Goal: Task Accomplishment & Management: Manage account settings

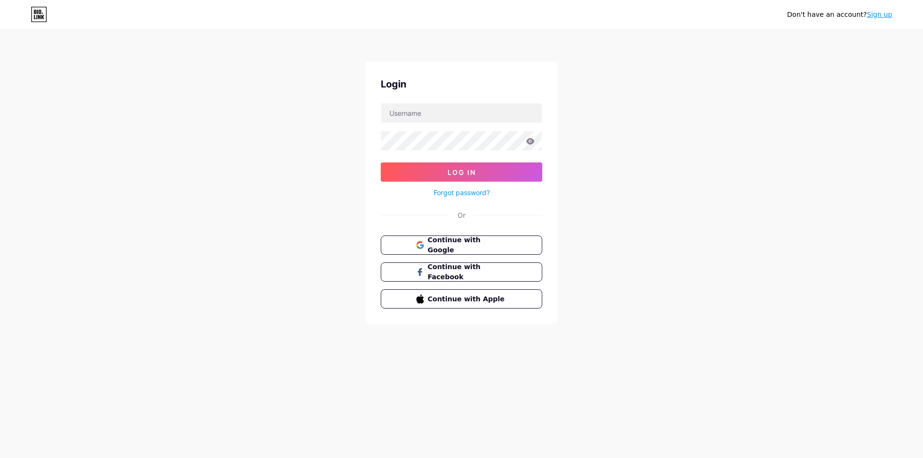
click at [880, 16] on link "Sign up" at bounding box center [879, 15] width 25 height 8
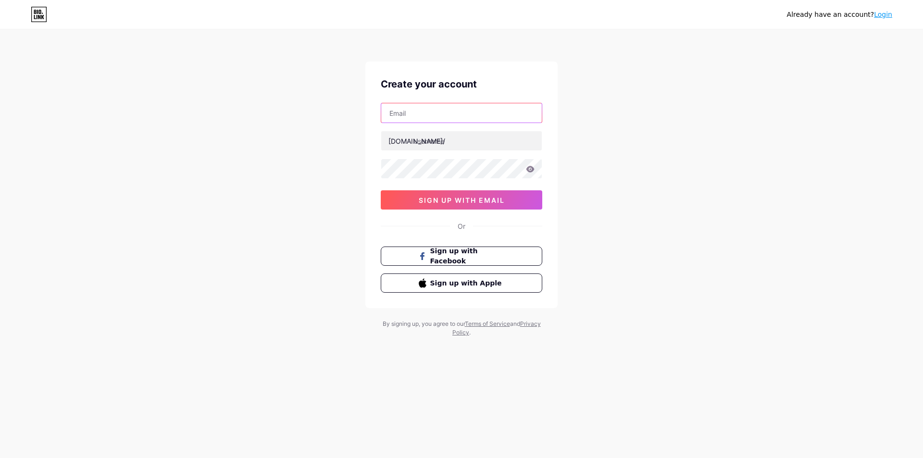
click at [412, 114] on input "text" at bounding box center [461, 112] width 161 height 19
click at [417, 108] on input "text" at bounding box center [461, 112] width 161 height 19
paste input "[EMAIL_ADDRESS][DOMAIN_NAME]"
type input "[EMAIL_ADDRESS][DOMAIN_NAME]"
click at [420, 139] on input "text" at bounding box center [461, 140] width 161 height 19
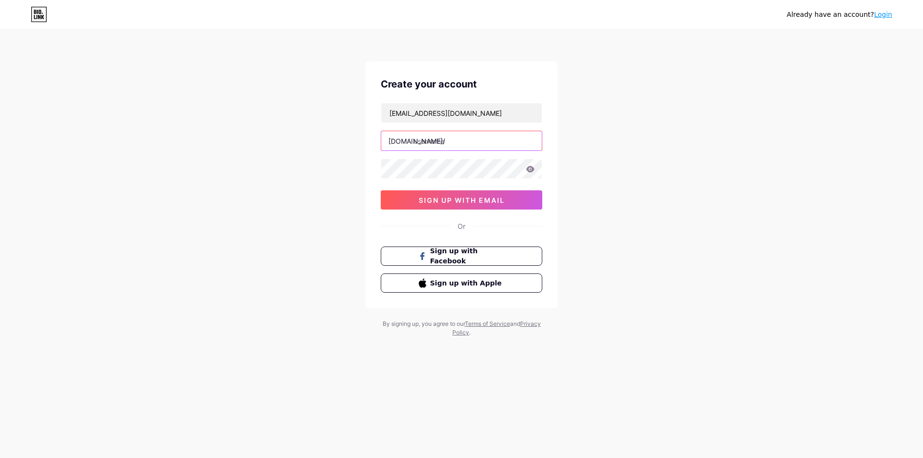
click at [443, 144] on input "text" at bounding box center [461, 140] width 161 height 19
paste input "kroger_survey_portal"
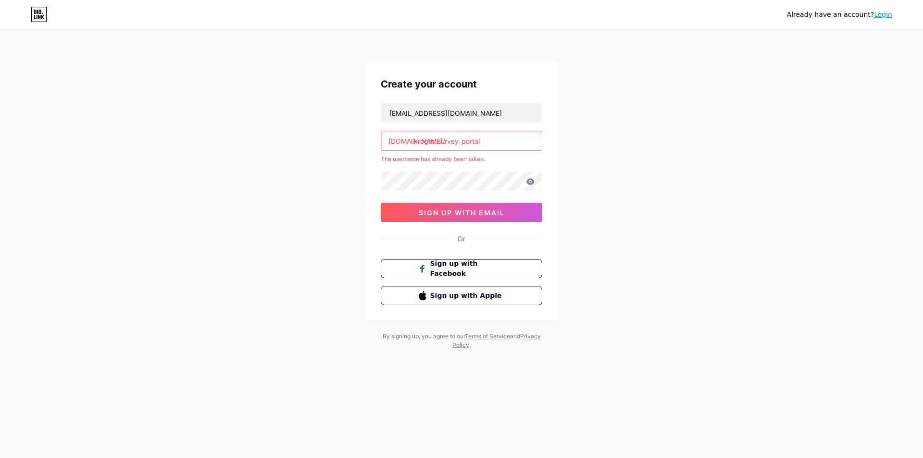
click at [482, 144] on input "kroger_survey_portal" at bounding box center [461, 140] width 161 height 19
drag, startPoint x: 482, startPoint y: 140, endPoint x: 450, endPoint y: 141, distance: 31.8
click at [450, 141] on input "kroger_survey_portal" at bounding box center [461, 140] width 161 height 19
click at [438, 143] on input "kroger_customer_survey" at bounding box center [461, 140] width 161 height 19
click at [466, 142] on input "krogercustomer_survey" at bounding box center [461, 140] width 161 height 19
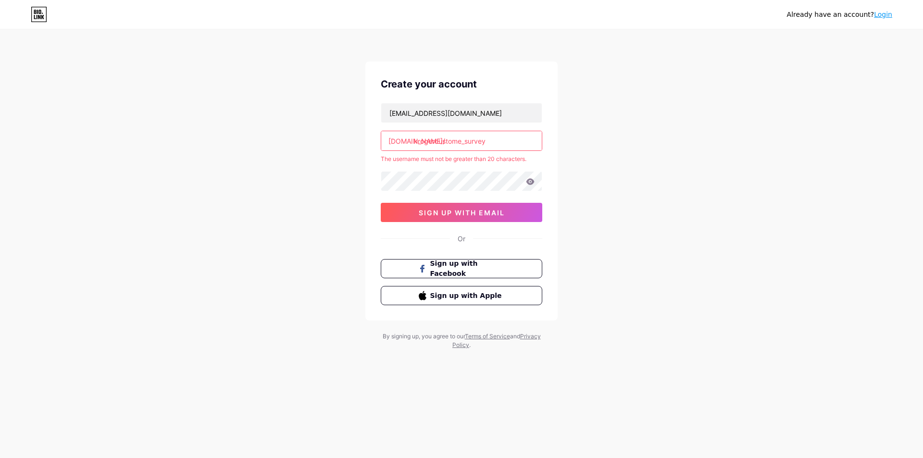
click at [464, 142] on input "krogercustome_survey" at bounding box center [461, 140] width 161 height 19
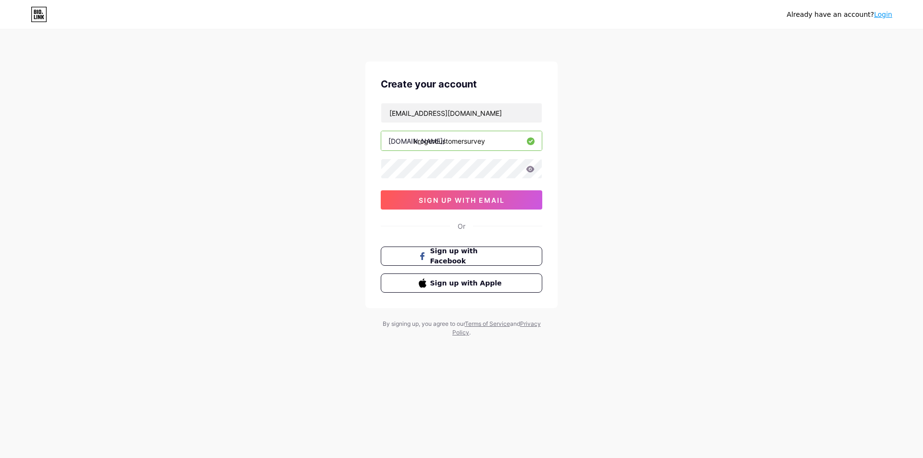
type input "krogercustomersurvey"
click at [436, 202] on span "sign up with email" at bounding box center [462, 200] width 86 height 8
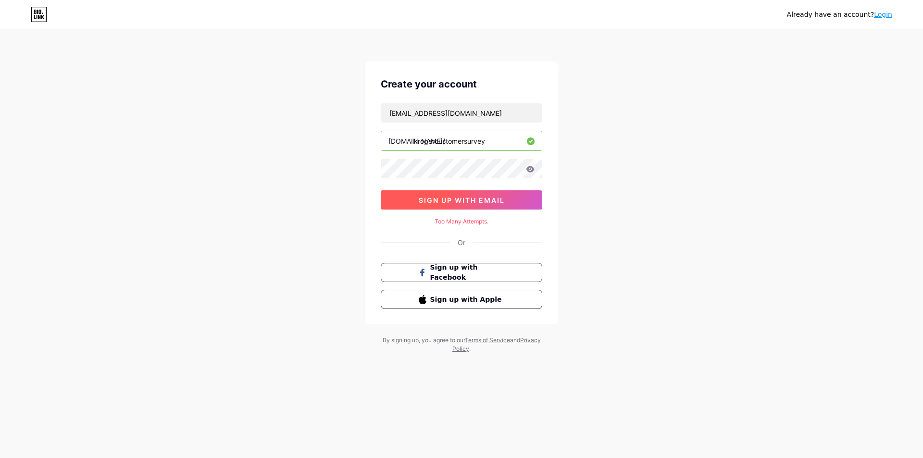
click at [479, 202] on span "sign up with email" at bounding box center [462, 200] width 86 height 8
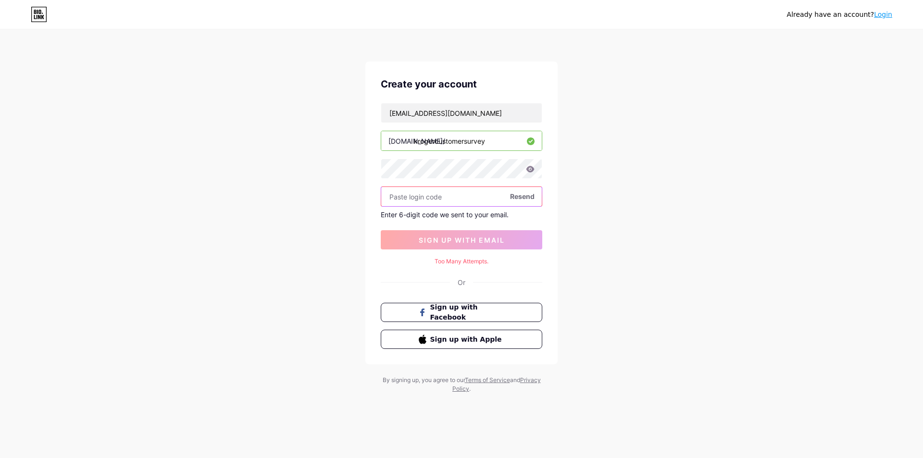
click at [423, 198] on input "text" at bounding box center [461, 196] width 161 height 19
paste input "326846"
type input "326846"
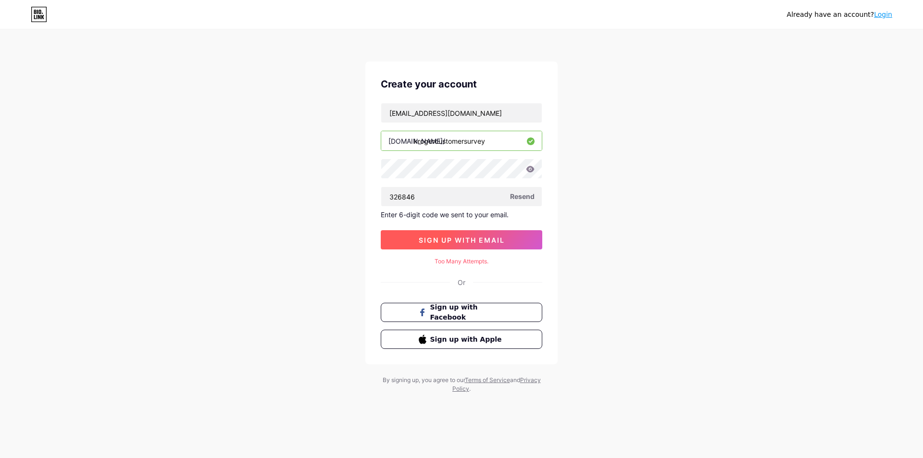
click at [460, 235] on button "sign up with email" at bounding box center [462, 239] width 162 height 19
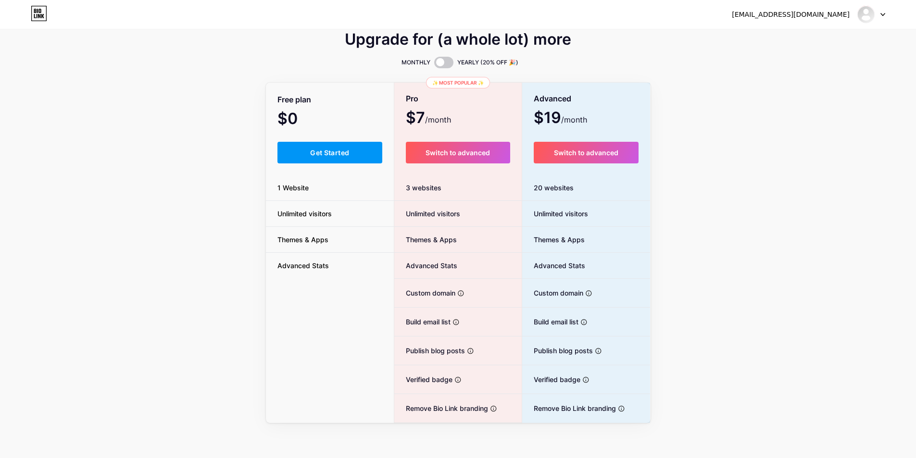
scroll to position [14, 0]
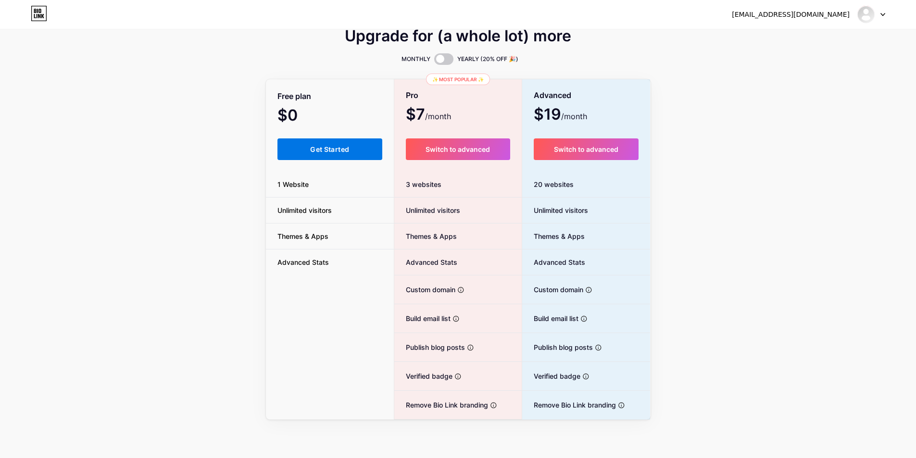
click at [329, 146] on span "Get Started" at bounding box center [329, 149] width 39 height 8
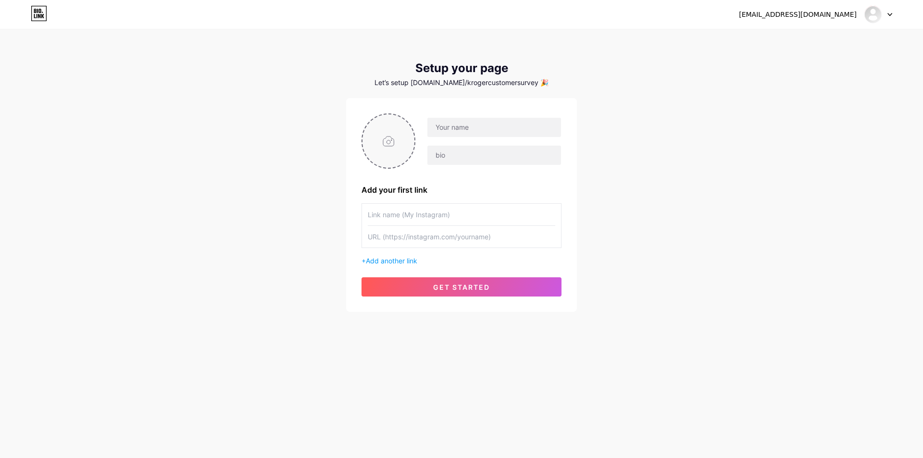
click at [398, 136] on input "file" at bounding box center [389, 140] width 52 height 53
type input "C:\fakepath\[DOMAIN_NAME] logo.jpg"
drag, startPoint x: 455, startPoint y: 133, endPoint x: 445, endPoint y: 138, distance: 10.1
click at [455, 133] on input "text" at bounding box center [495, 127] width 134 height 19
click at [453, 131] on input "text" at bounding box center [495, 127] width 134 height 19
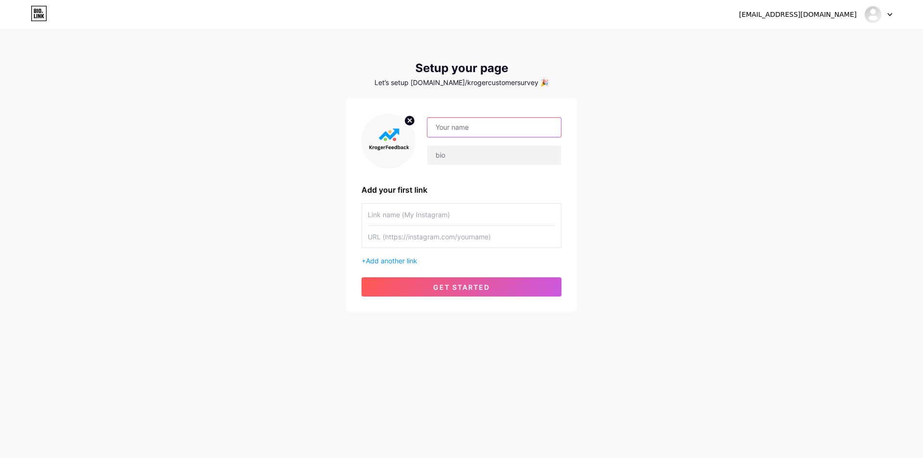
paste input "KROGERFUELSURVEY"
type input "KROGERFUELSURVEY"
click at [446, 150] on input "text" at bounding box center [495, 155] width 134 height 19
click at [476, 160] on input "text" at bounding box center [495, 155] width 134 height 19
paste input "The Kroger Co. (NYSE: KR), one of America’s largest grocery retailers (ranked #…"
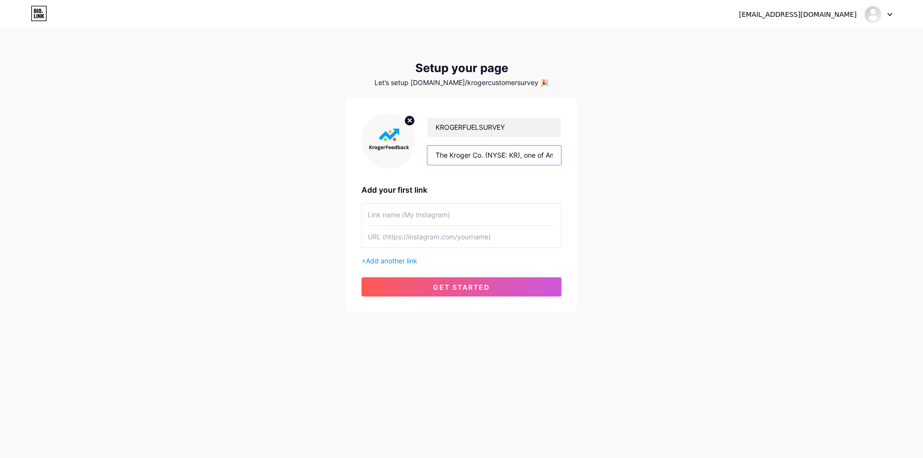
scroll to position [0, 547]
type input "The Kroger Co. (NYSE: KR), one of America’s largest grocery retailers (ranked #…"
click at [389, 217] on input "text" at bounding box center [462, 215] width 188 height 22
click at [380, 208] on input "text" at bounding box center [462, 215] width 188 height 22
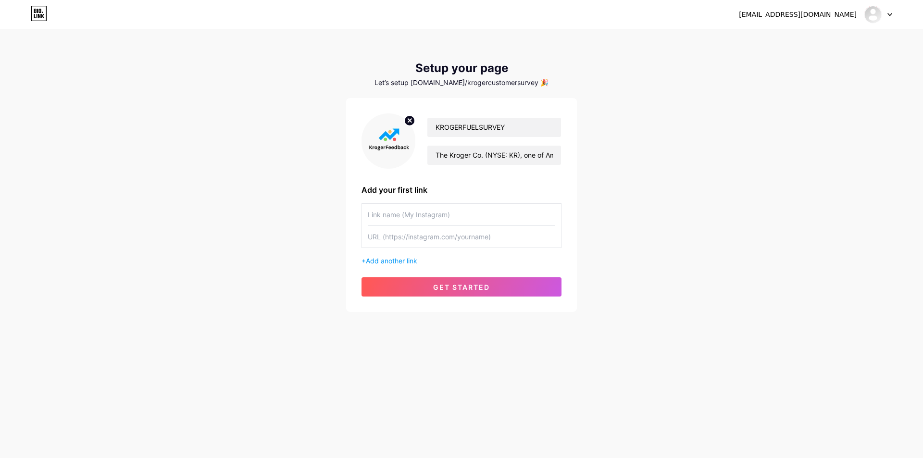
paste input "[URL][DOMAIN_NAME]"
type input "[URL][DOMAIN_NAME]"
paste input "[URL][DOMAIN_NAME]"
click at [379, 238] on input "[URL][DOMAIN_NAME]" at bounding box center [462, 237] width 188 height 22
type input "[URL][DOMAIN_NAME]"
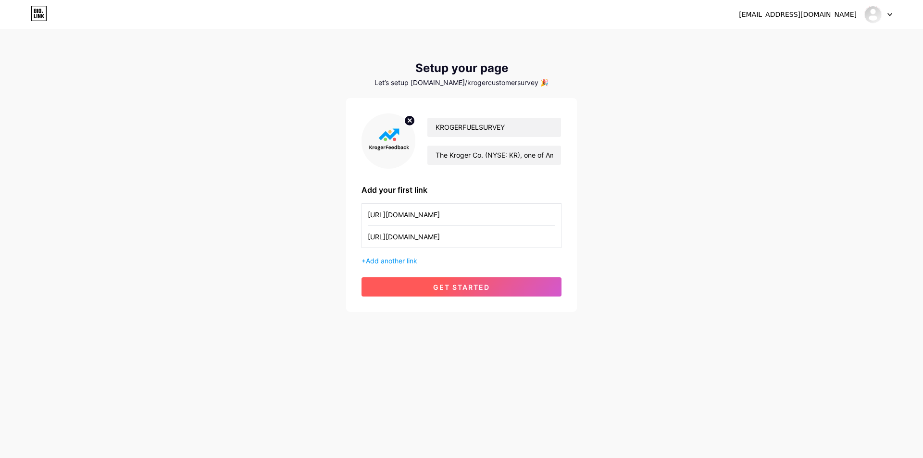
click at [462, 288] on span "get started" at bounding box center [461, 287] width 57 height 8
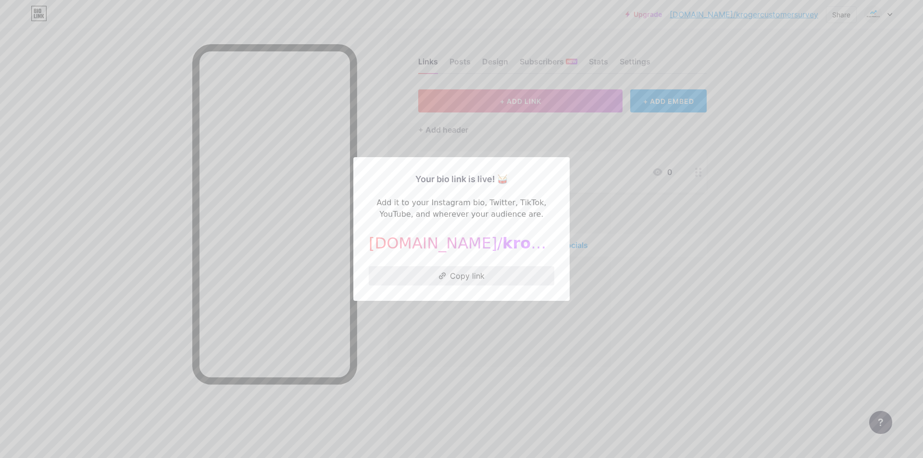
click at [468, 278] on button "Copy link" at bounding box center [462, 275] width 186 height 19
click at [771, 155] on div at bounding box center [461, 229] width 923 height 458
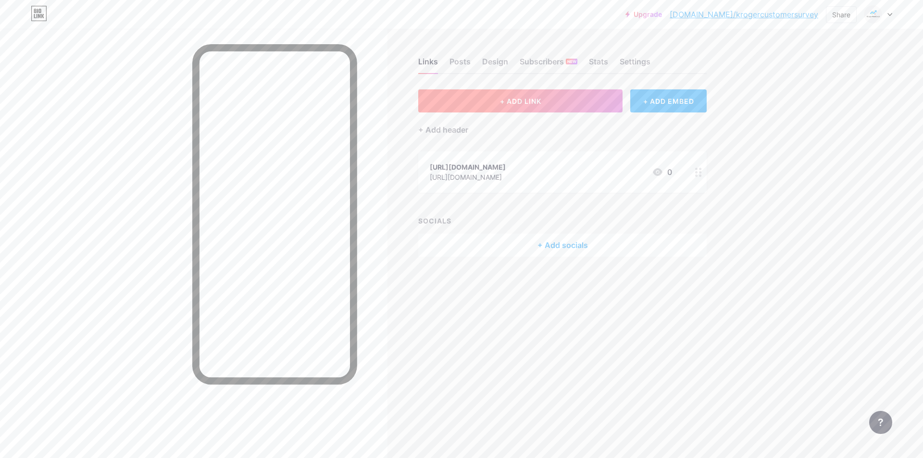
click at [573, 100] on button "+ ADD LINK" at bounding box center [520, 100] width 204 height 23
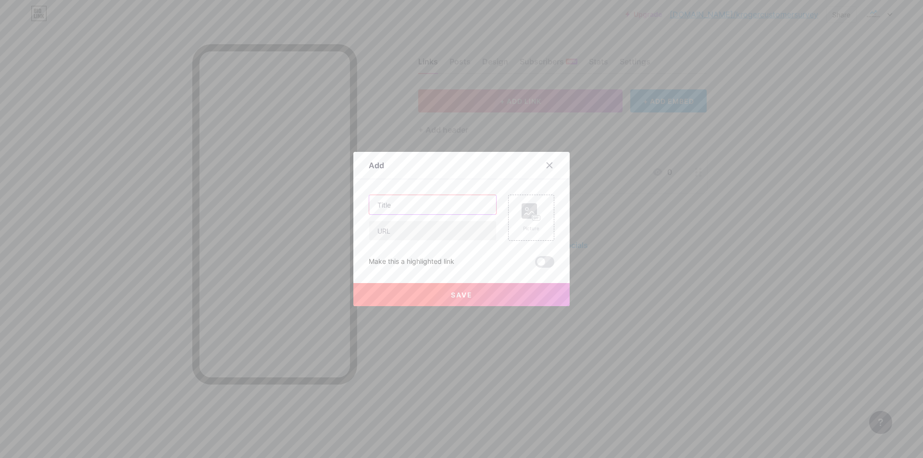
click at [387, 207] on input "text" at bounding box center [432, 204] width 127 height 19
click at [383, 207] on input "text" at bounding box center [432, 204] width 127 height 19
paste input "[URL][DOMAIN_NAME]"
type input "[URL][DOMAIN_NAME]"
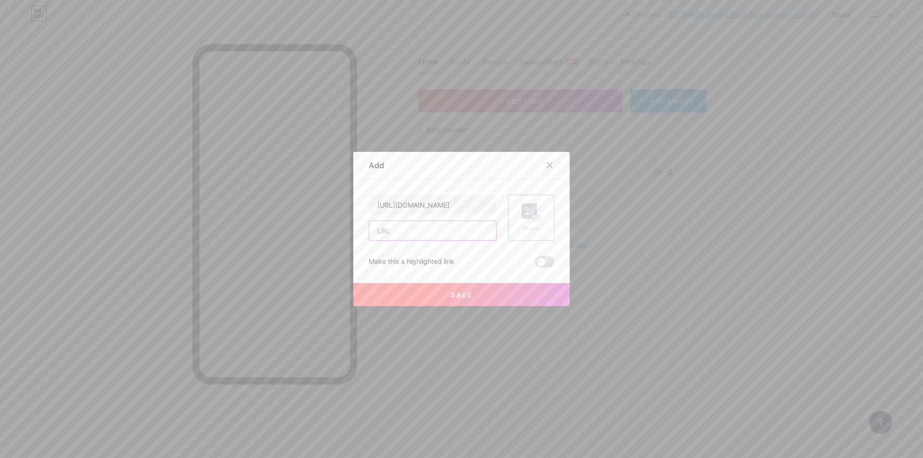
click at [377, 231] on input "text" at bounding box center [432, 230] width 127 height 19
paste input "[URL][DOMAIN_NAME]"
type input "[URL][DOMAIN_NAME]"
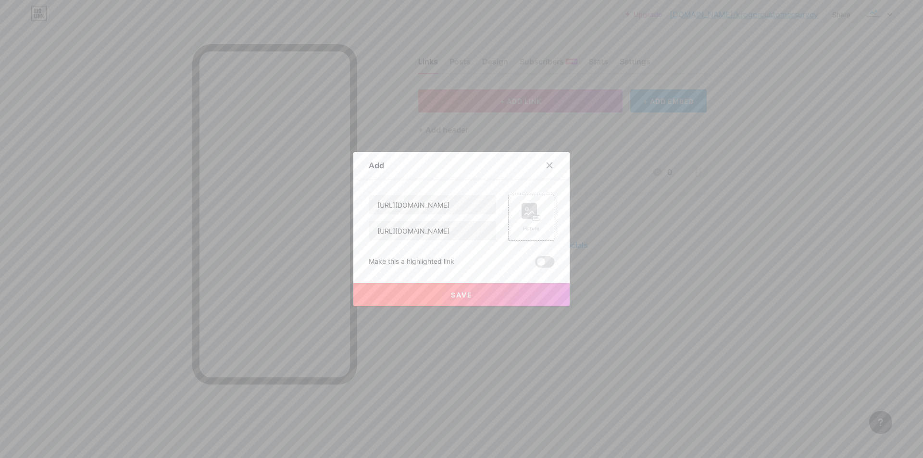
click at [431, 292] on button "Save" at bounding box center [462, 294] width 216 height 23
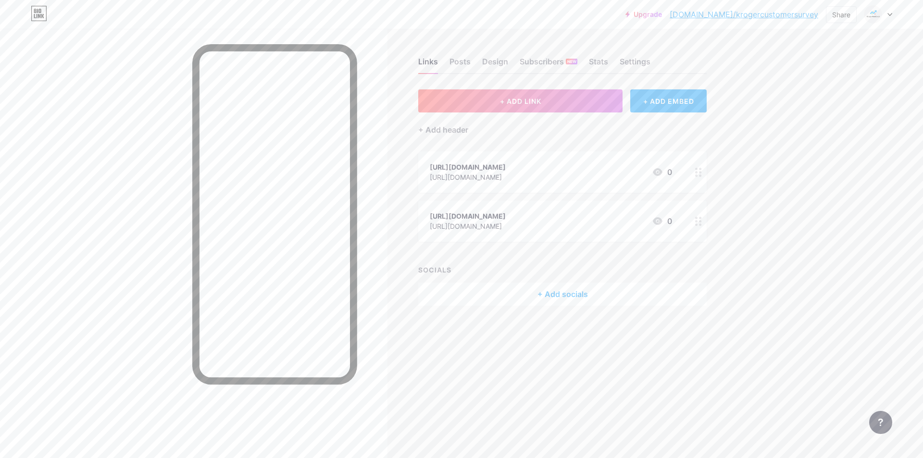
click at [500, 277] on div "SOCIALS + Add socials" at bounding box center [562, 285] width 289 height 41
click at [567, 104] on button "+ ADD LINK" at bounding box center [520, 100] width 204 height 23
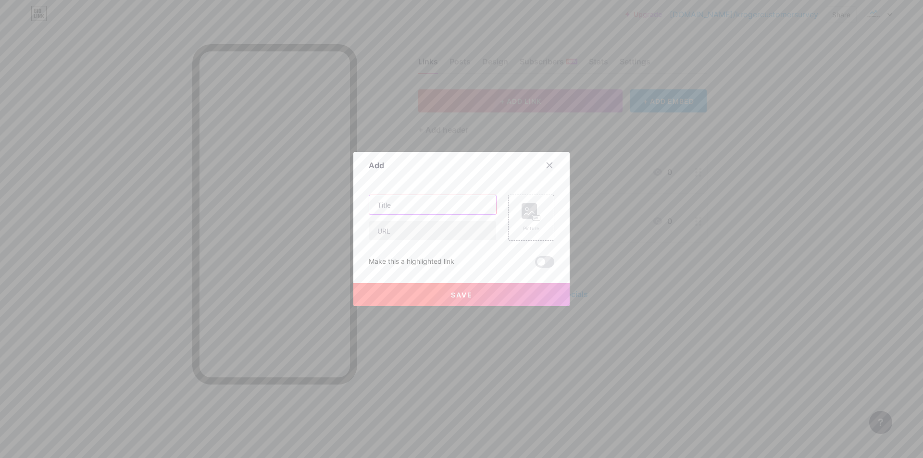
click at [387, 198] on input "text" at bounding box center [432, 204] width 127 height 19
paste input "[URL][DOMAIN_NAME]"
type input "[URL][DOMAIN_NAME]"
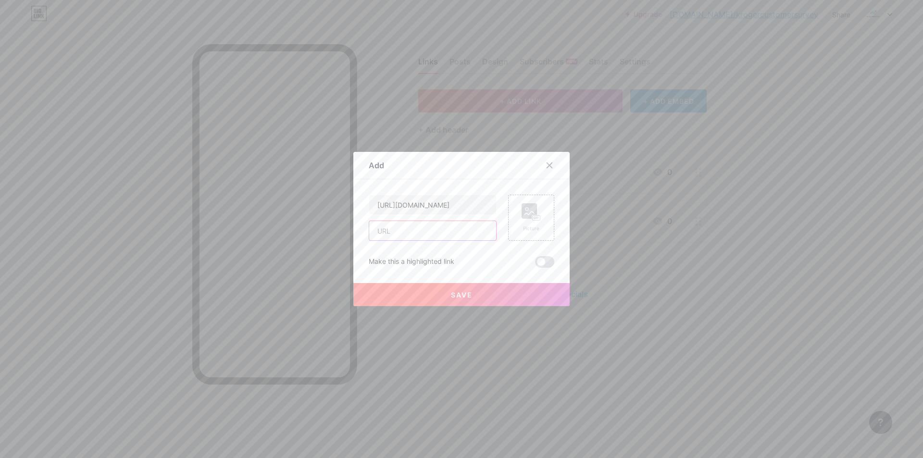
click at [400, 231] on input "text" at bounding box center [432, 230] width 127 height 19
paste input "[URL][DOMAIN_NAME]"
type input "[URL][DOMAIN_NAME]"
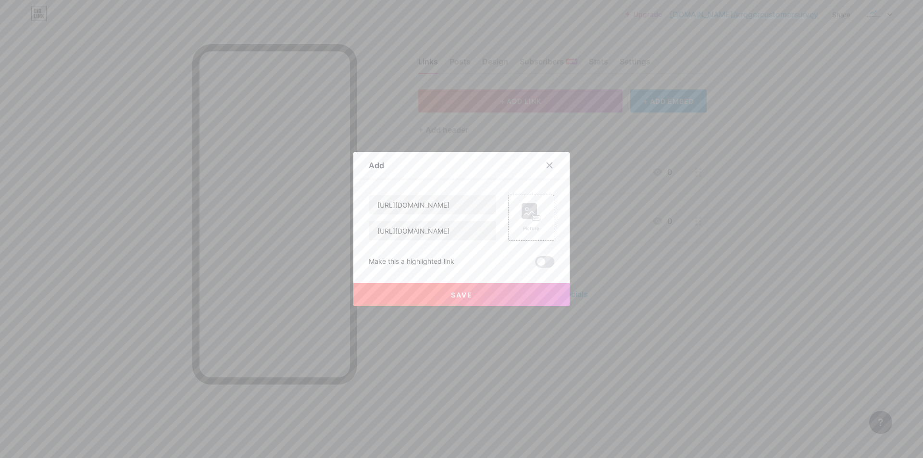
click at [448, 290] on button "Save" at bounding box center [462, 294] width 216 height 23
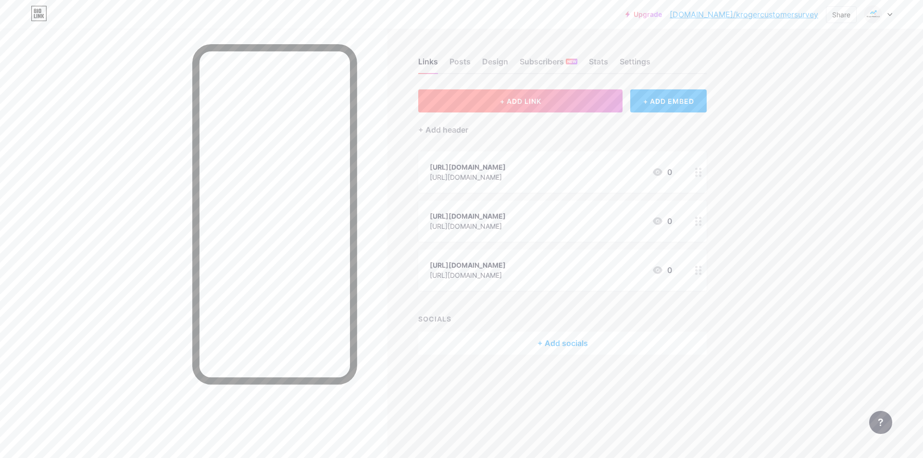
click at [526, 101] on span "+ ADD LINK" at bounding box center [520, 101] width 41 height 8
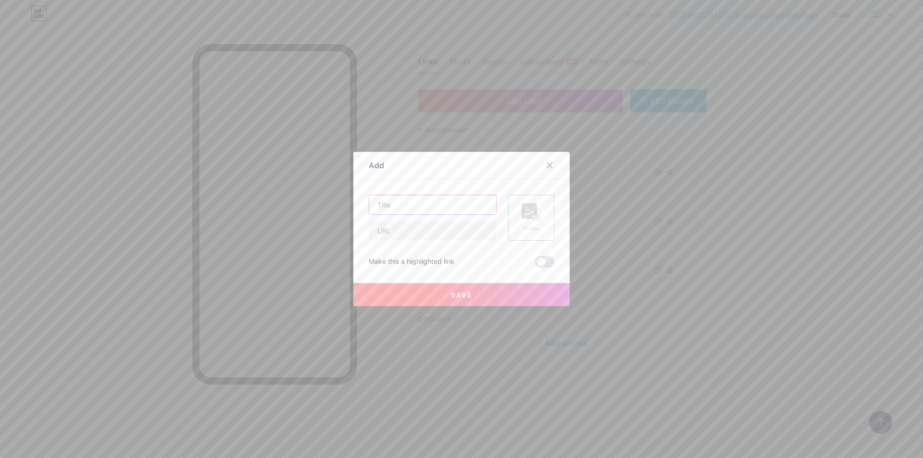
click at [412, 200] on input "text" at bounding box center [432, 204] width 127 height 19
click at [396, 213] on input "text" at bounding box center [432, 204] width 127 height 19
paste input "[URL][DOMAIN_NAME]"
type input "[URL][DOMAIN_NAME]"
click at [388, 231] on input "text" at bounding box center [432, 230] width 127 height 19
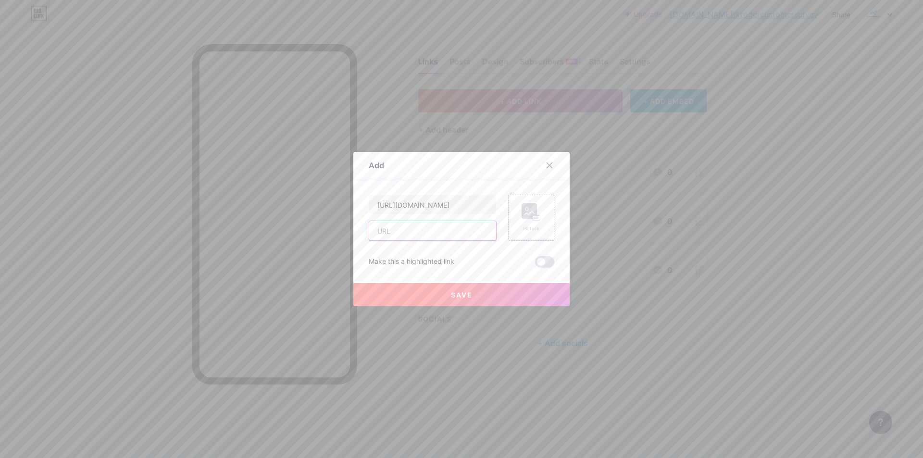
paste input "[URL][DOMAIN_NAME]"
type input "[URL][DOMAIN_NAME]"
click at [423, 292] on button "Save" at bounding box center [462, 294] width 216 height 23
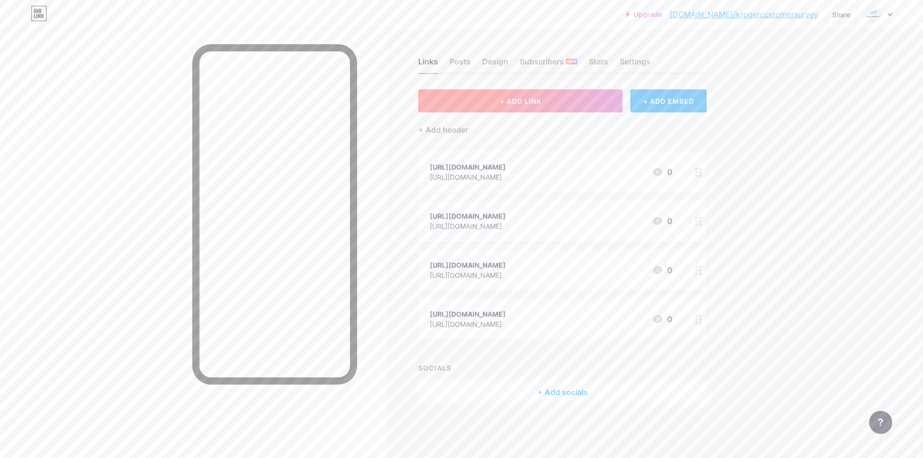
click at [518, 107] on button "+ ADD LINK" at bounding box center [520, 100] width 204 height 23
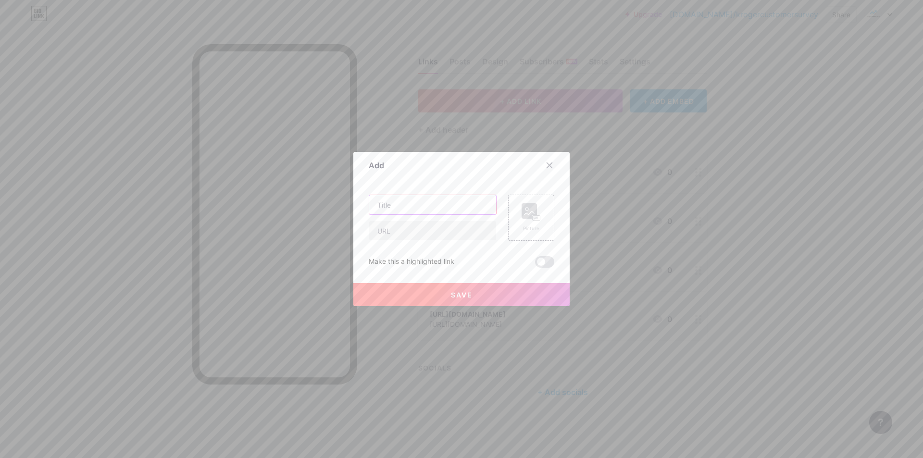
click at [396, 203] on input "text" at bounding box center [432, 204] width 127 height 19
paste input "[URL][DOMAIN_NAME]"
type input "[URL][DOMAIN_NAME]"
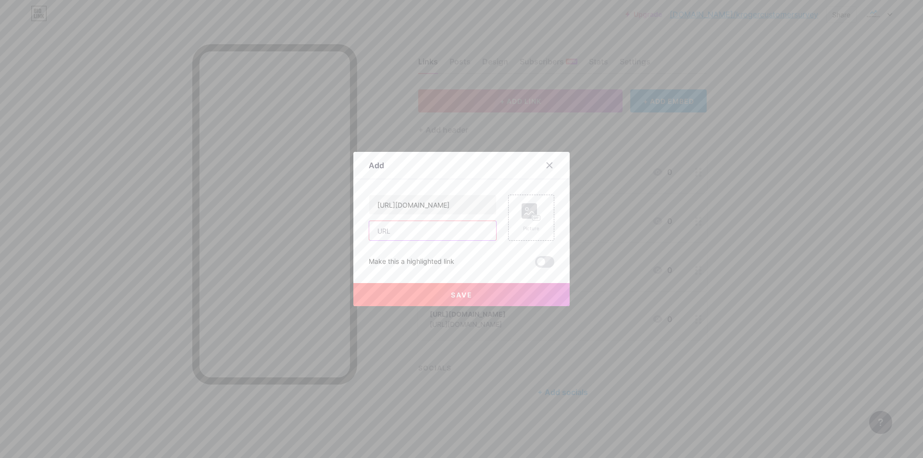
click at [388, 238] on input "text" at bounding box center [432, 230] width 127 height 19
paste input "[URL][DOMAIN_NAME]"
type input "[URL][DOMAIN_NAME]"
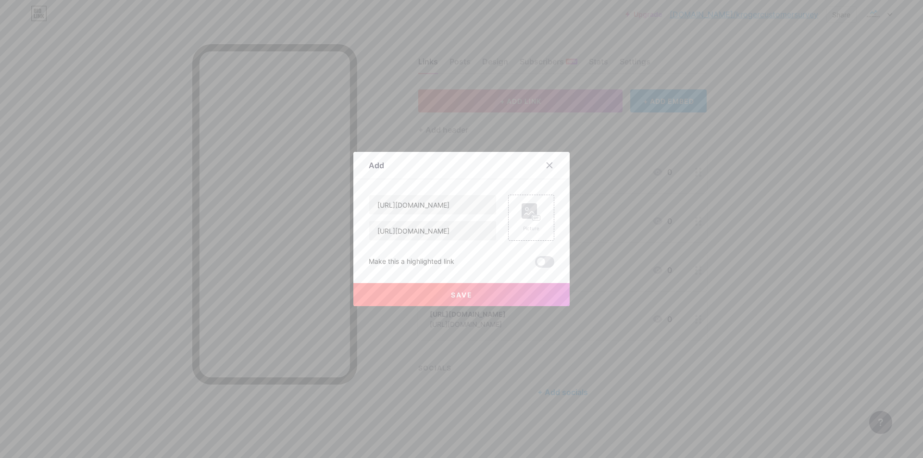
click at [415, 295] on button "Save" at bounding box center [462, 294] width 216 height 23
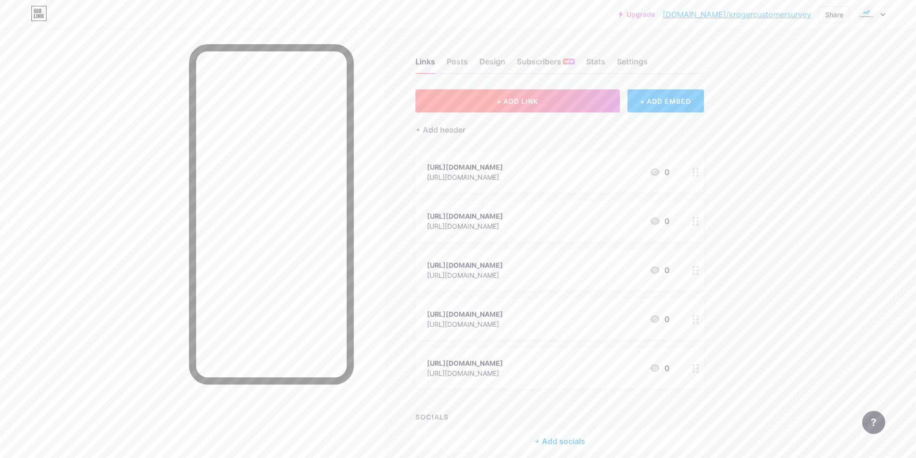
click at [515, 104] on span "+ ADD LINK" at bounding box center [517, 101] width 41 height 8
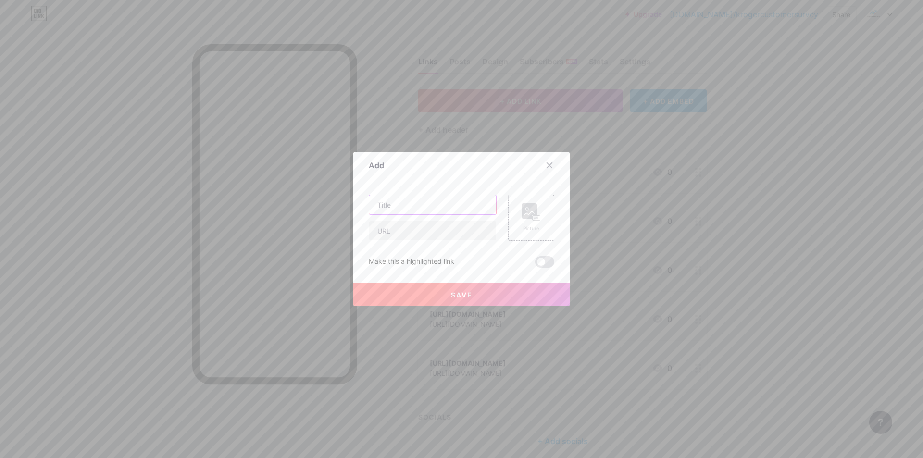
click at [395, 208] on input "text" at bounding box center [432, 204] width 127 height 19
click at [404, 212] on input "text" at bounding box center [432, 204] width 127 height 19
paste input "[URL][DOMAIN_NAME]"
type input "[URL][DOMAIN_NAME]"
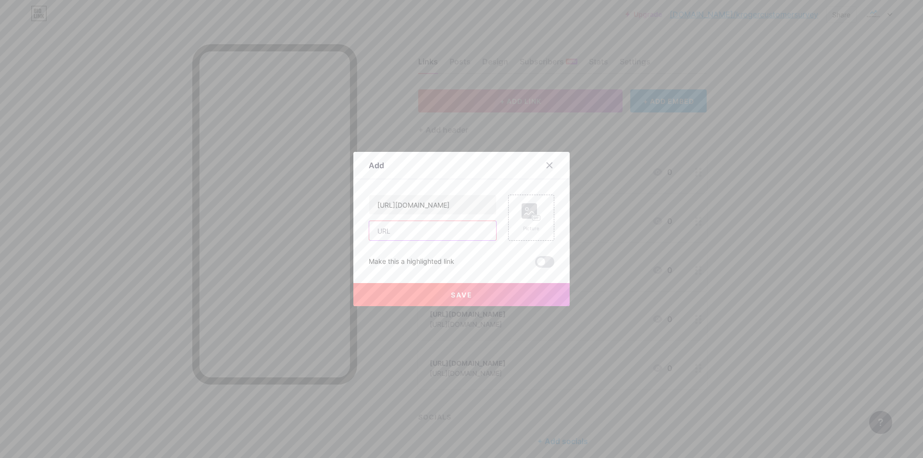
scroll to position [0, 0]
click at [390, 235] on input "text" at bounding box center [432, 230] width 127 height 19
paste input "[URL][DOMAIN_NAME]"
type input "[URL][DOMAIN_NAME]"
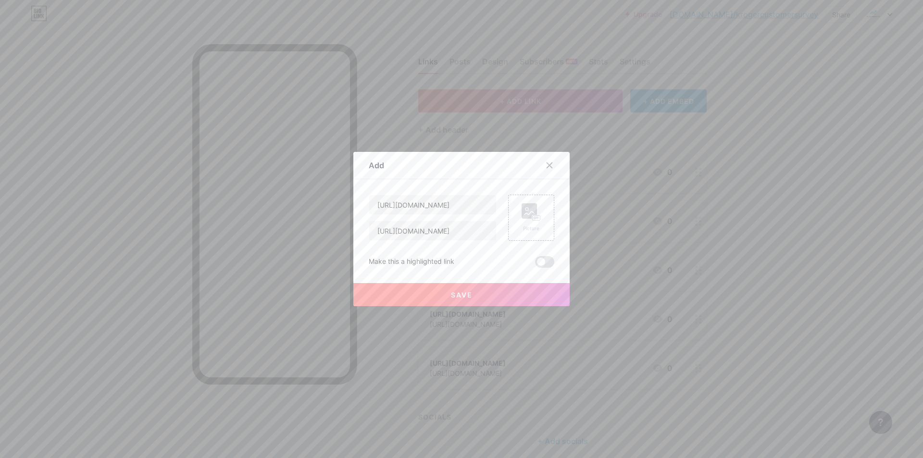
scroll to position [0, 0]
click at [428, 293] on button "Save" at bounding box center [462, 294] width 216 height 23
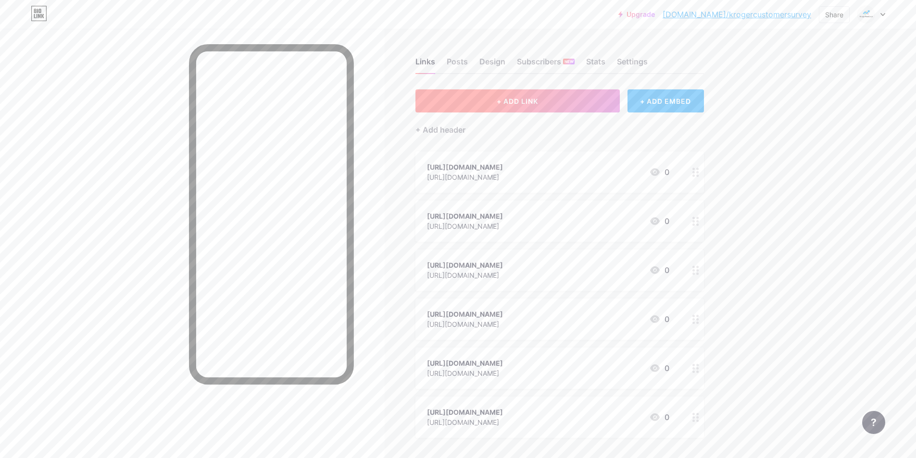
click at [507, 101] on span "+ ADD LINK" at bounding box center [517, 101] width 41 height 8
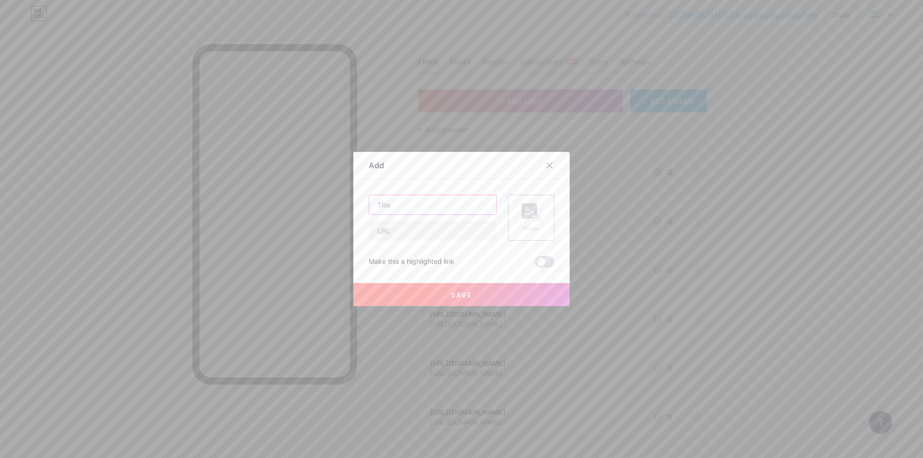
click at [395, 210] on input "text" at bounding box center [432, 204] width 127 height 19
click at [401, 204] on input "text" at bounding box center [432, 204] width 127 height 19
paste input "[URL][DOMAIN_NAME][PERSON_NAME]"
type input "[URL][DOMAIN_NAME][PERSON_NAME]"
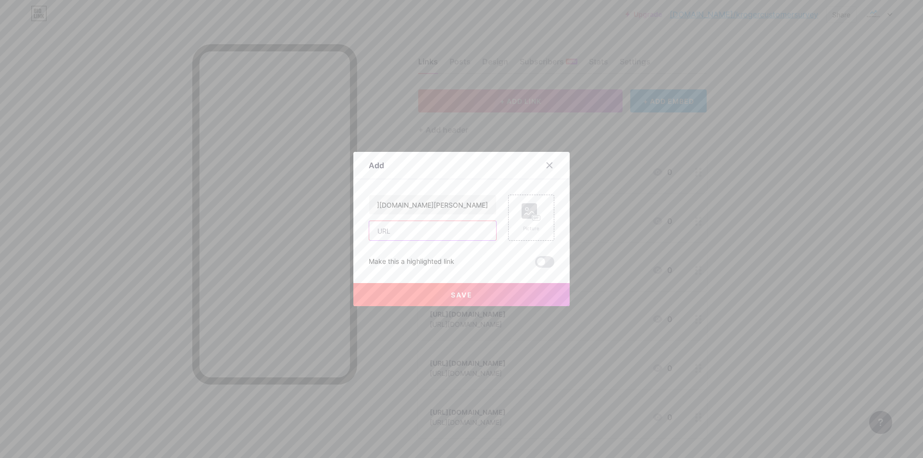
click at [407, 230] on input "text" at bounding box center [432, 230] width 127 height 19
paste input "[URL][DOMAIN_NAME][PERSON_NAME]"
type input "[URL][DOMAIN_NAME][PERSON_NAME]"
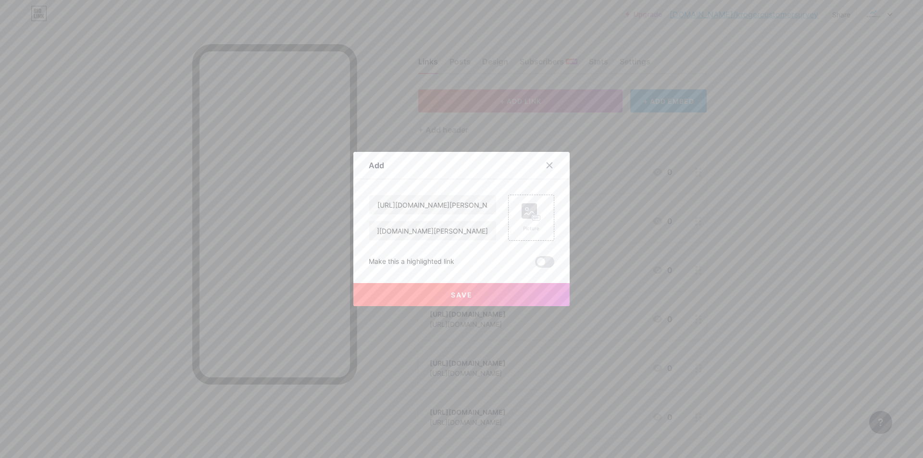
click at [469, 291] on button "Save" at bounding box center [462, 294] width 216 height 23
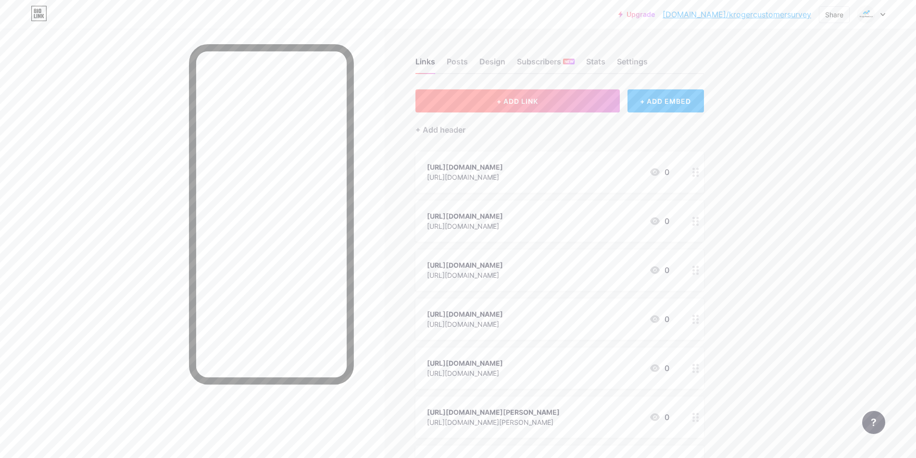
click at [556, 95] on button "+ ADD LINK" at bounding box center [518, 100] width 204 height 23
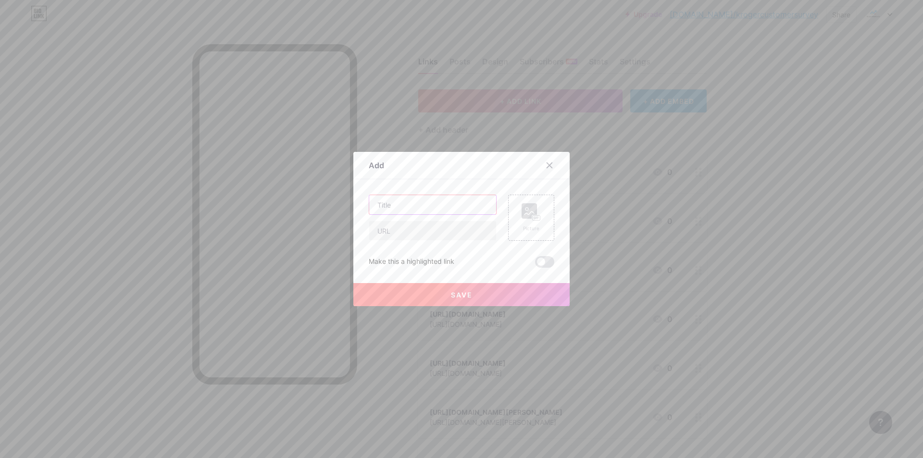
click at [383, 213] on input "text" at bounding box center [432, 204] width 127 height 19
click at [392, 211] on input "text" at bounding box center [432, 204] width 127 height 19
paste input "[URL][DOMAIN_NAME]"
type input "[URL][DOMAIN_NAME]"
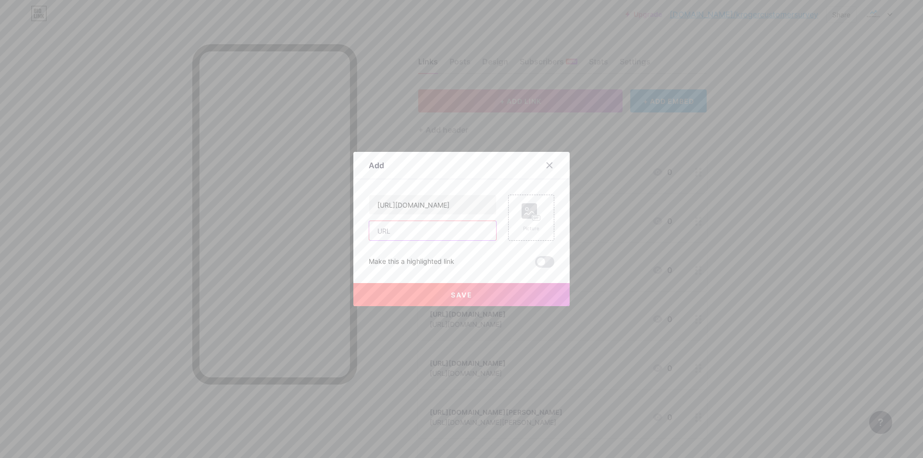
click at [383, 228] on input "text" at bounding box center [432, 230] width 127 height 19
paste input "[URL][DOMAIN_NAME]"
type input "[URL][DOMAIN_NAME]"
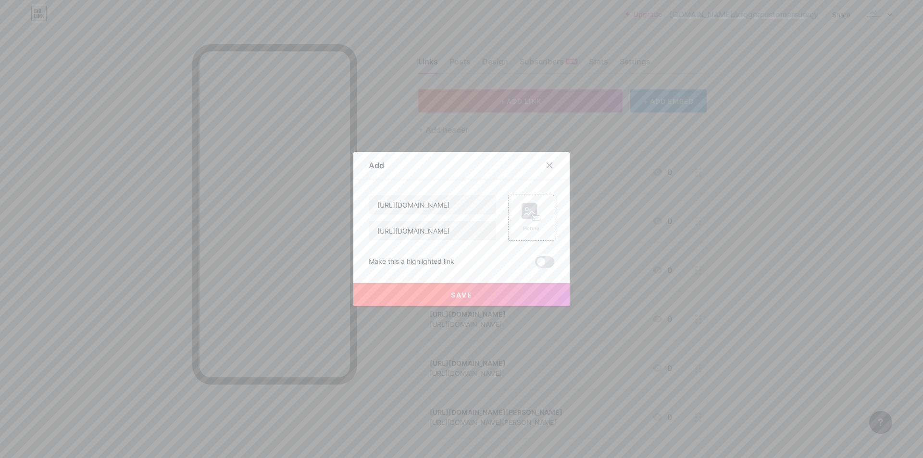
click at [440, 291] on button "Save" at bounding box center [462, 294] width 216 height 23
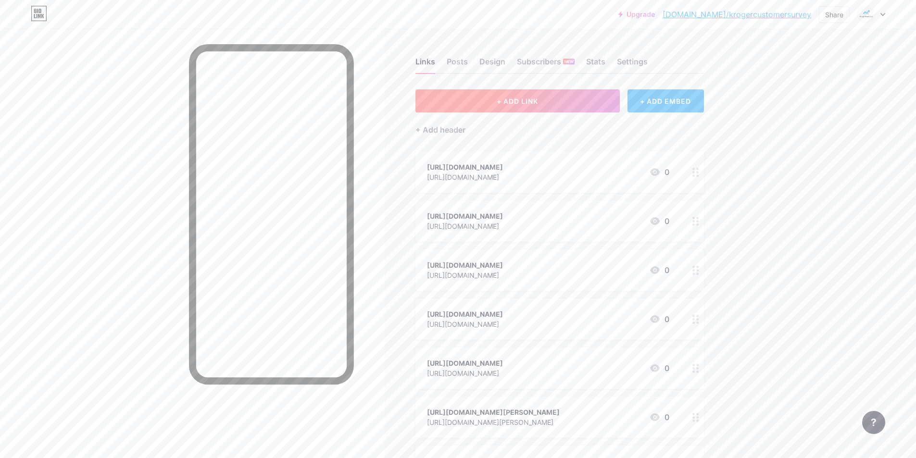
click at [542, 100] on button "+ ADD LINK" at bounding box center [518, 100] width 204 height 23
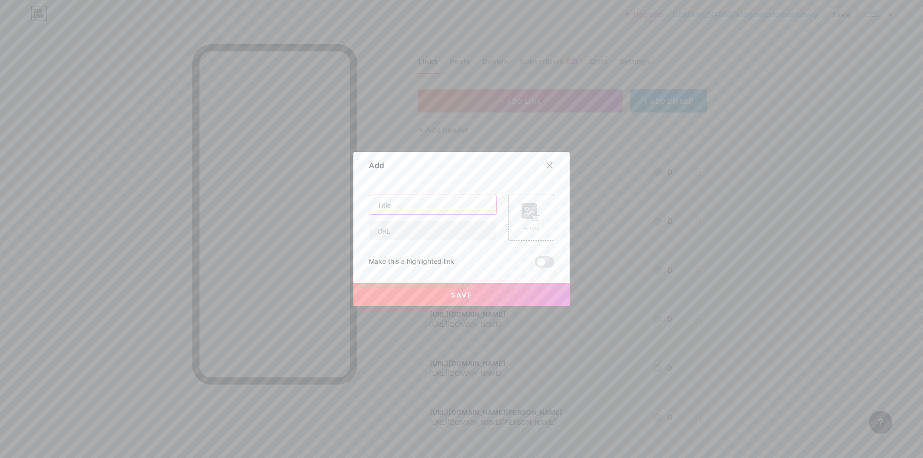
click at [395, 214] on input "text" at bounding box center [432, 204] width 127 height 19
paste input "[URL][DOMAIN_NAME]"
type input "[URL][DOMAIN_NAME]"
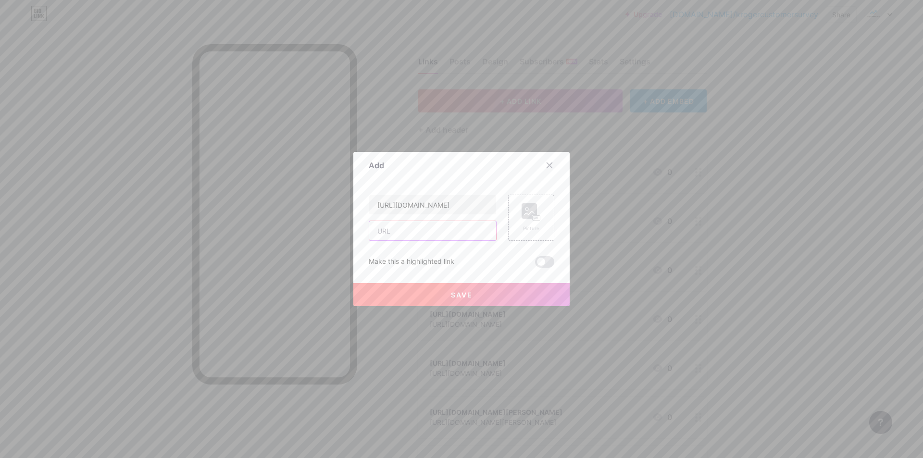
click at [391, 230] on input "text" at bounding box center [432, 230] width 127 height 19
paste input "[URL][DOMAIN_NAME]"
type input "[URL][DOMAIN_NAME]"
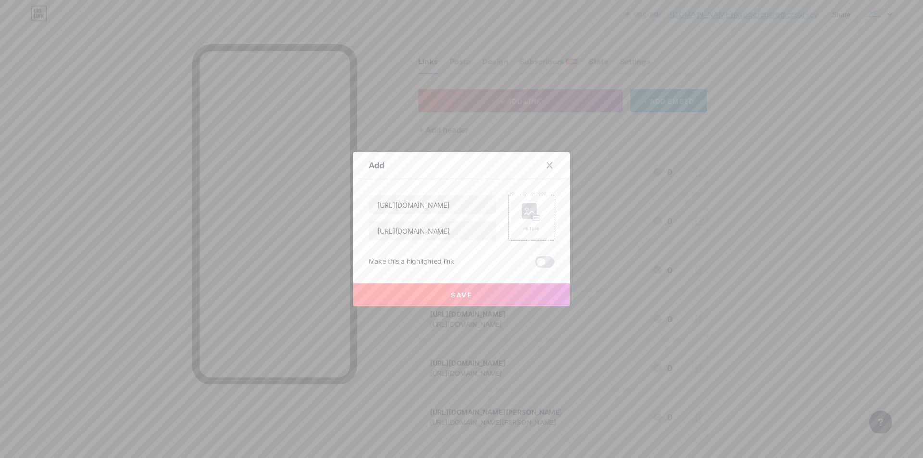
click at [452, 294] on span "Save" at bounding box center [462, 295] width 22 height 8
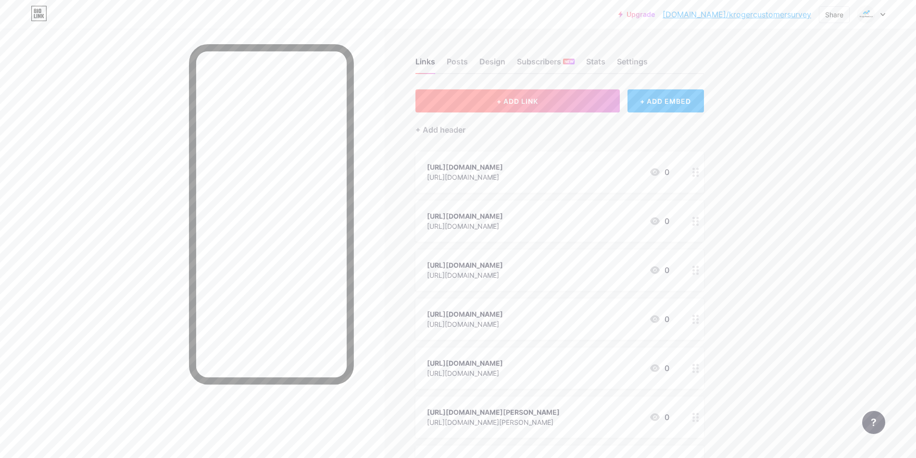
click at [559, 101] on button "+ ADD LINK" at bounding box center [518, 100] width 204 height 23
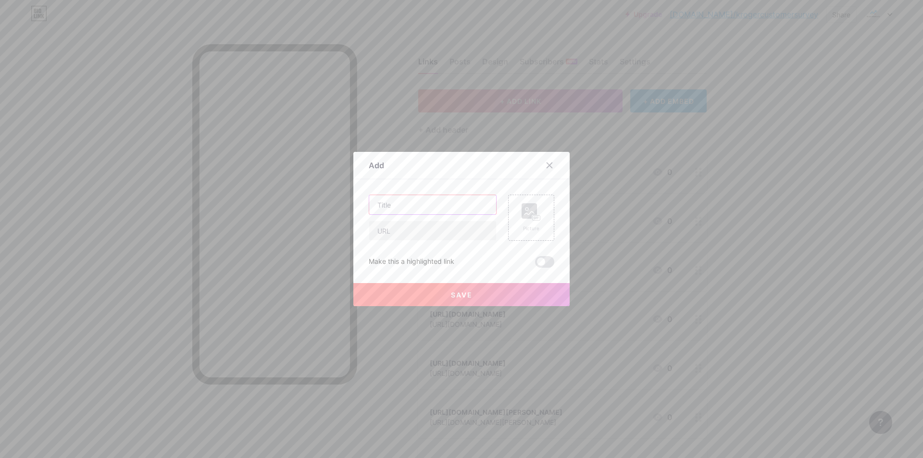
click at [393, 204] on input "text" at bounding box center [432, 204] width 127 height 19
click at [407, 199] on input "text" at bounding box center [432, 204] width 127 height 19
paste input "[URL][DOMAIN_NAME]"
type input "[URL][DOMAIN_NAME]"
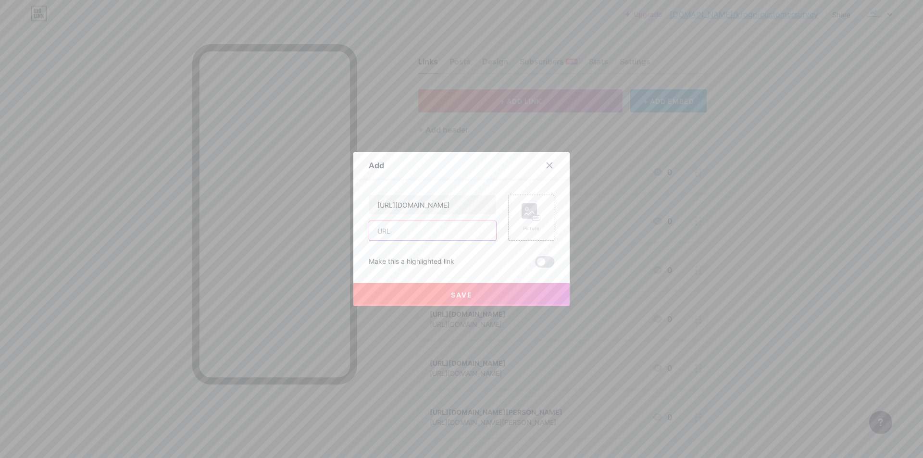
scroll to position [0, 0]
click at [400, 237] on input "text" at bounding box center [432, 230] width 127 height 19
paste input "[URL][DOMAIN_NAME]"
type input "[URL][DOMAIN_NAME]"
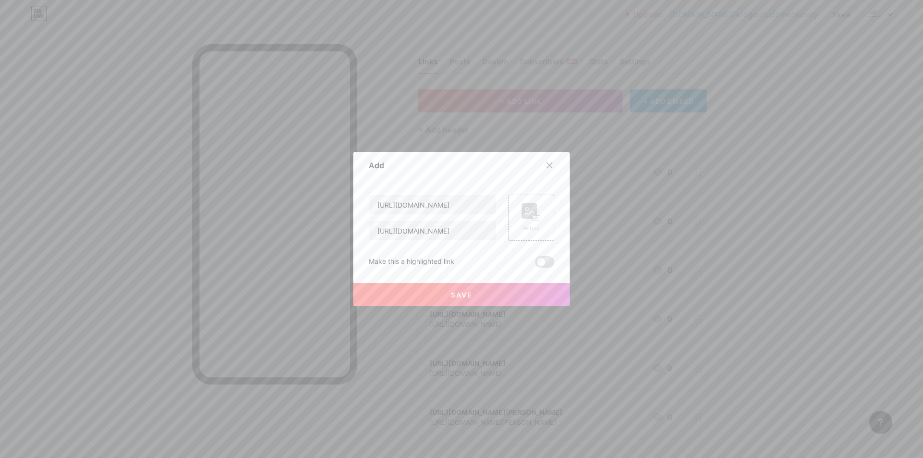
scroll to position [0, 0]
click at [458, 290] on button "Save" at bounding box center [462, 294] width 216 height 23
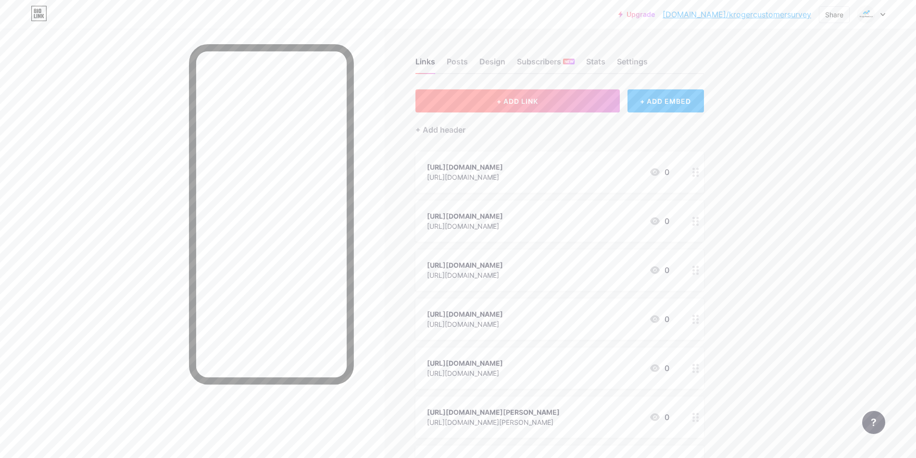
click at [510, 101] on span "+ ADD LINK" at bounding box center [517, 101] width 41 height 8
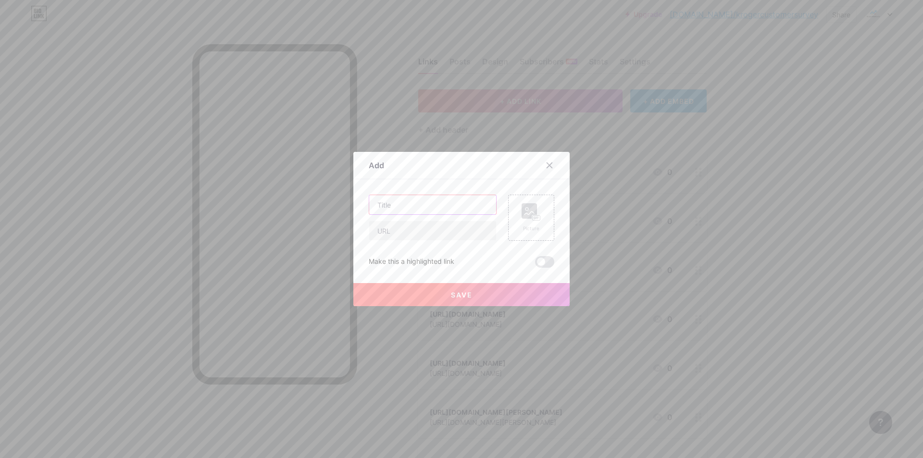
click at [400, 211] on input "text" at bounding box center [432, 204] width 127 height 19
click at [394, 205] on input "text" at bounding box center [432, 204] width 127 height 19
paste input "[URL][DOMAIN_NAME]"
type input "[URL][DOMAIN_NAME]"
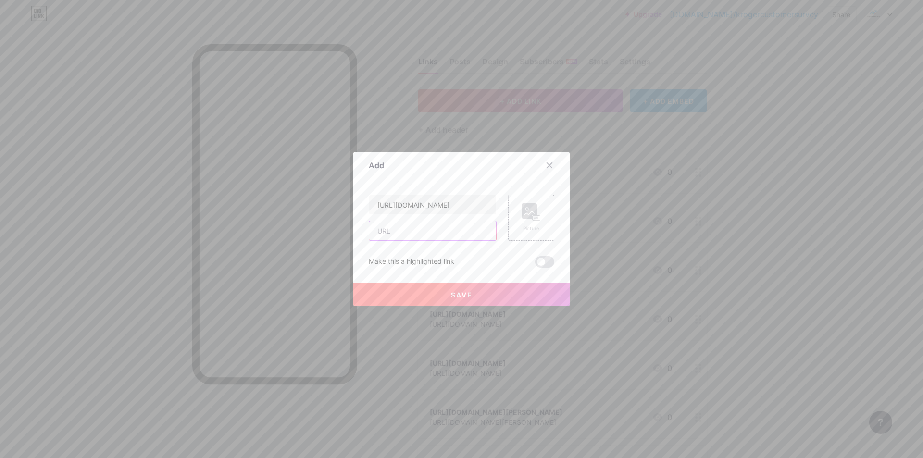
scroll to position [0, 0]
click at [386, 231] on input "text" at bounding box center [432, 230] width 127 height 19
paste input "[URL][DOMAIN_NAME]"
type input "[URL][DOMAIN_NAME]"
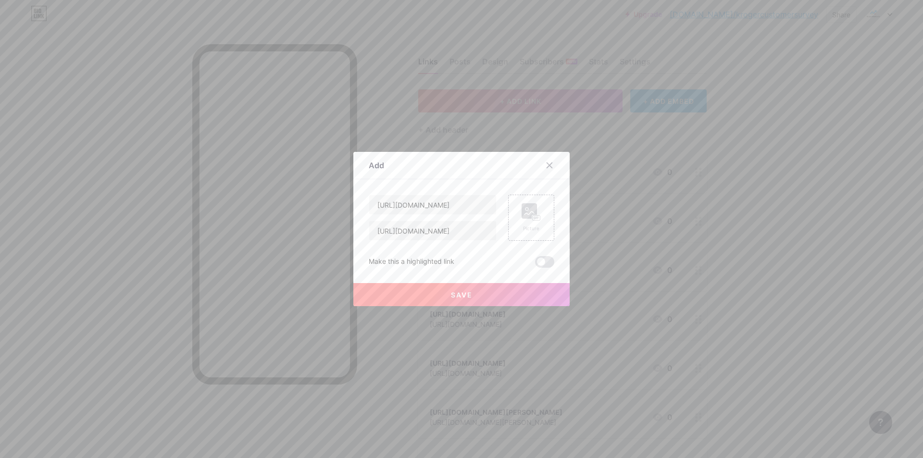
scroll to position [0, 0]
click at [445, 302] on button "Save" at bounding box center [462, 294] width 216 height 23
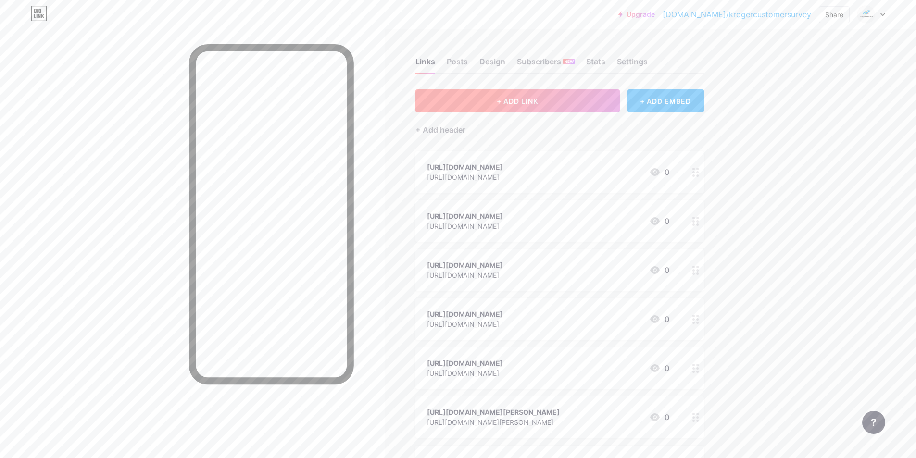
click at [529, 101] on span "+ ADD LINK" at bounding box center [517, 101] width 41 height 8
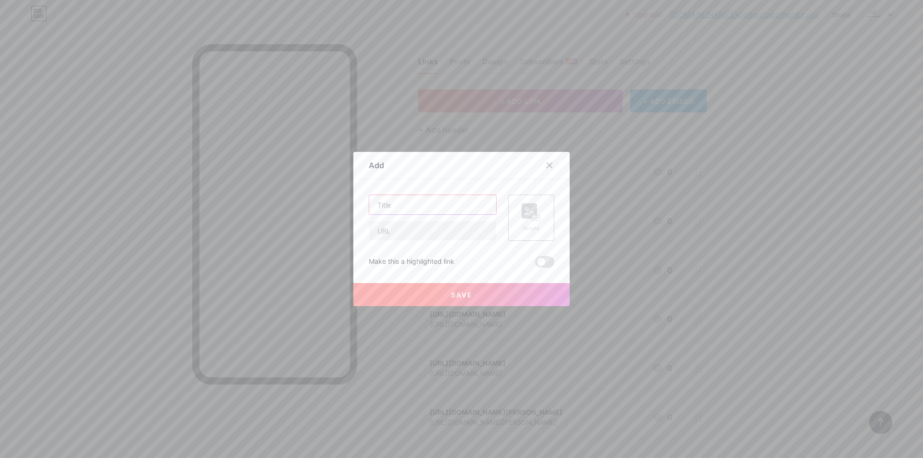
click at [383, 202] on input "text" at bounding box center [432, 204] width 127 height 19
click at [398, 205] on input "text" at bounding box center [432, 204] width 127 height 19
paste input "[URL][DOMAIN_NAME]"
type input "[URL][DOMAIN_NAME]"
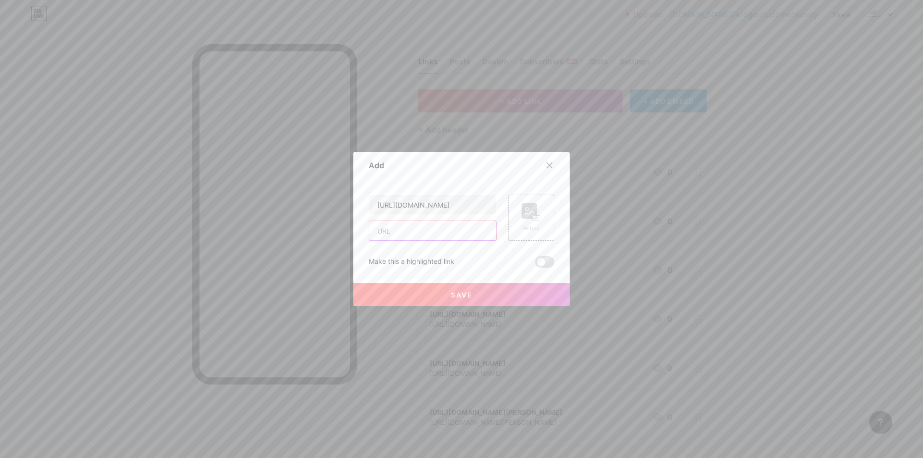
paste input "[URL][DOMAIN_NAME]"
click at [396, 226] on input "[URL][DOMAIN_NAME]" at bounding box center [432, 230] width 127 height 19
type input "[URL][DOMAIN_NAME]"
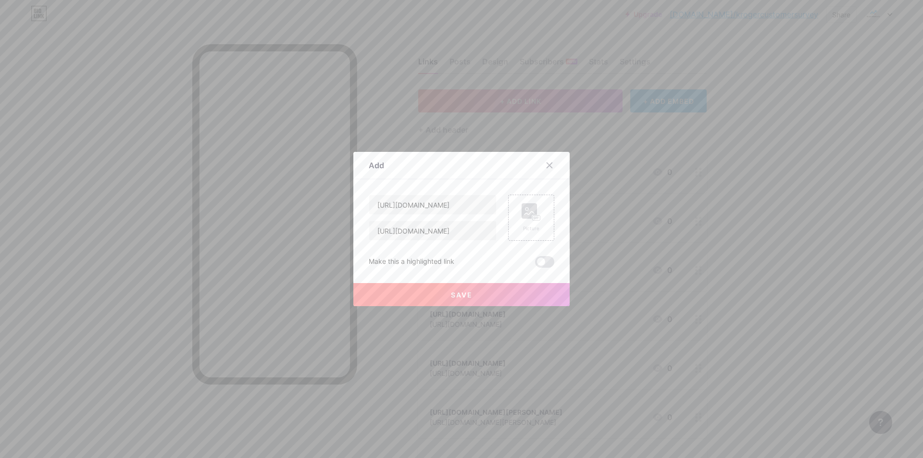
click at [375, 298] on button "Save" at bounding box center [462, 294] width 216 height 23
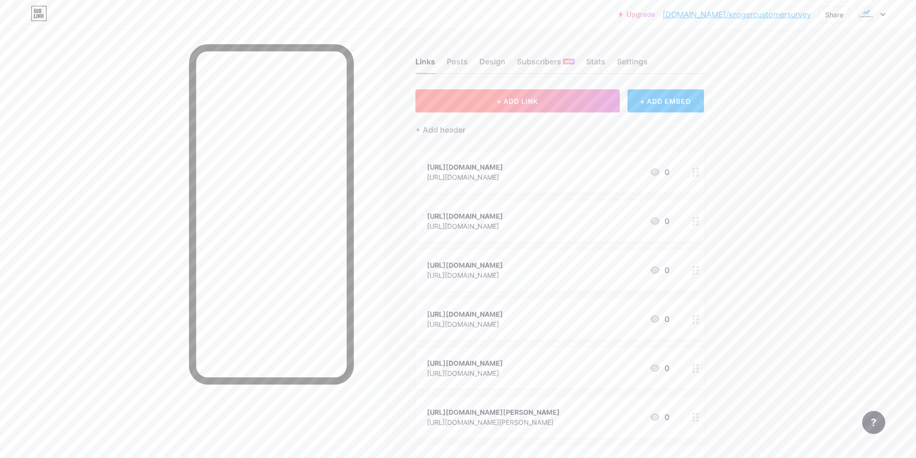
click at [495, 93] on button "+ ADD LINK" at bounding box center [518, 100] width 204 height 23
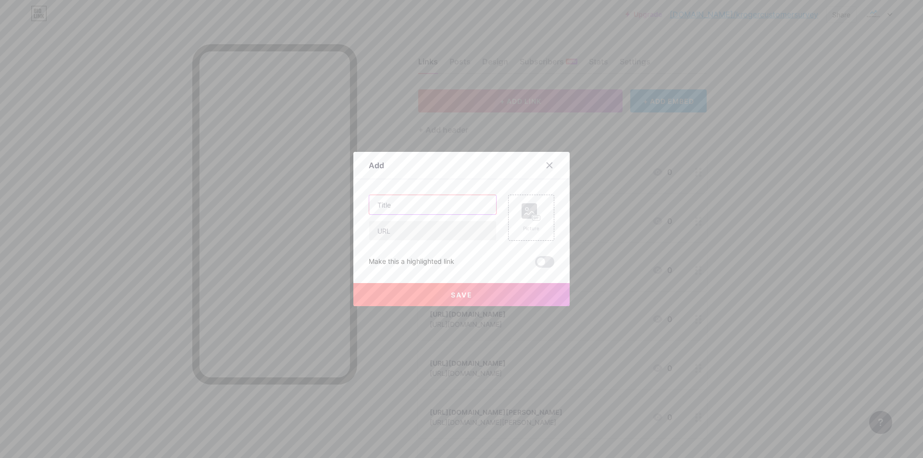
click at [379, 207] on input "text" at bounding box center [432, 204] width 127 height 19
paste input "[URL][DOMAIN_NAME]"
type input "[URL][DOMAIN_NAME]"
click at [386, 233] on input "text" at bounding box center [432, 230] width 127 height 19
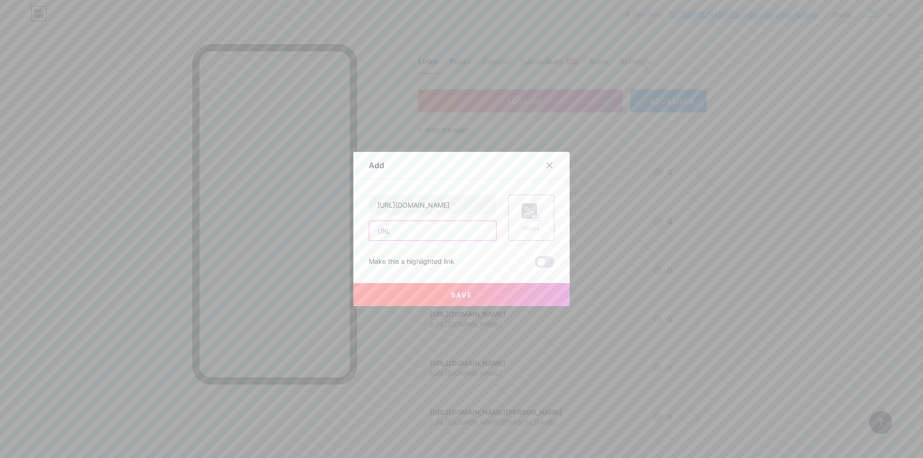
scroll to position [0, 0]
paste input "[URL][DOMAIN_NAME]"
type input "[URL][DOMAIN_NAME]"
click at [425, 293] on button "Save" at bounding box center [462, 294] width 216 height 23
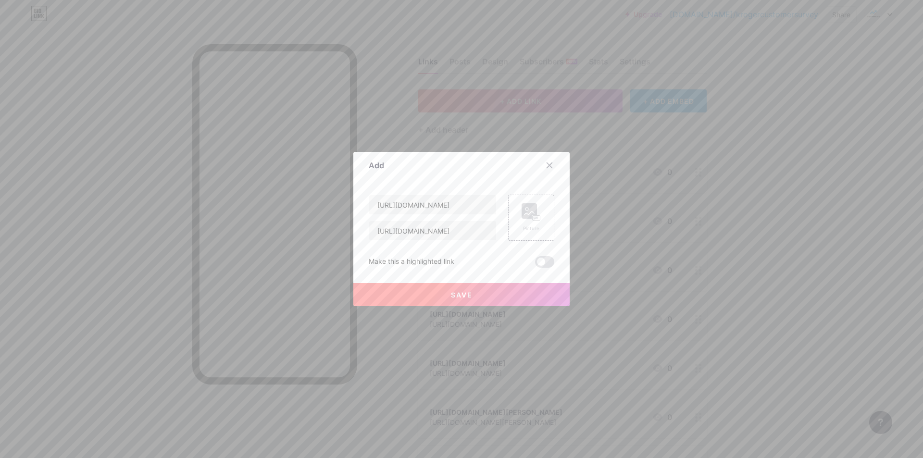
scroll to position [0, 0]
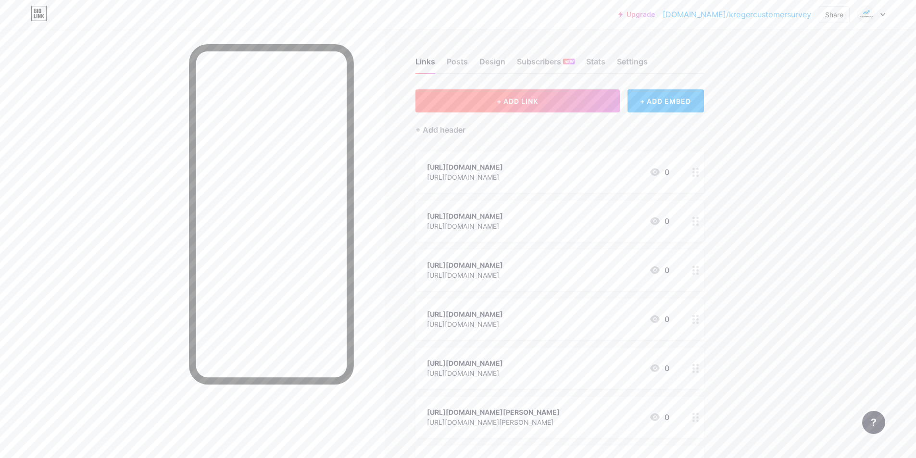
click at [497, 91] on button "+ ADD LINK" at bounding box center [518, 100] width 204 height 23
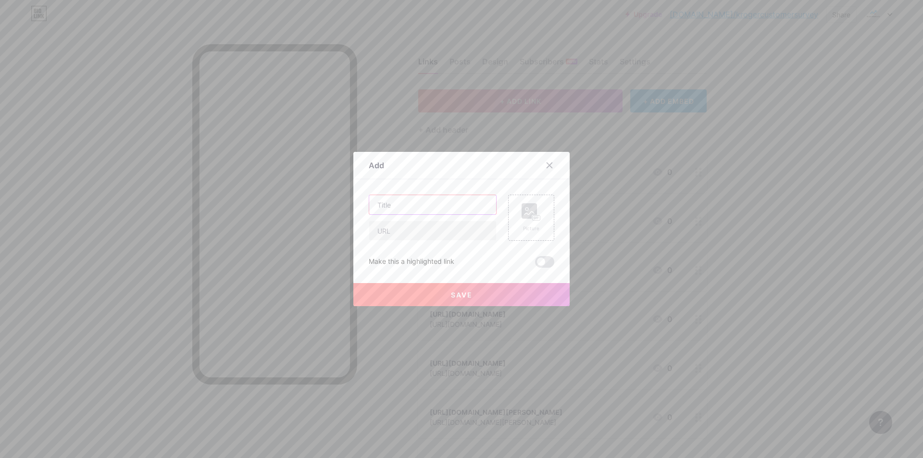
click at [373, 210] on input "text" at bounding box center [432, 204] width 127 height 19
paste input "[URL][DOMAIN_NAME]"
type input "[URL][DOMAIN_NAME]"
click at [383, 231] on input "text" at bounding box center [432, 230] width 127 height 19
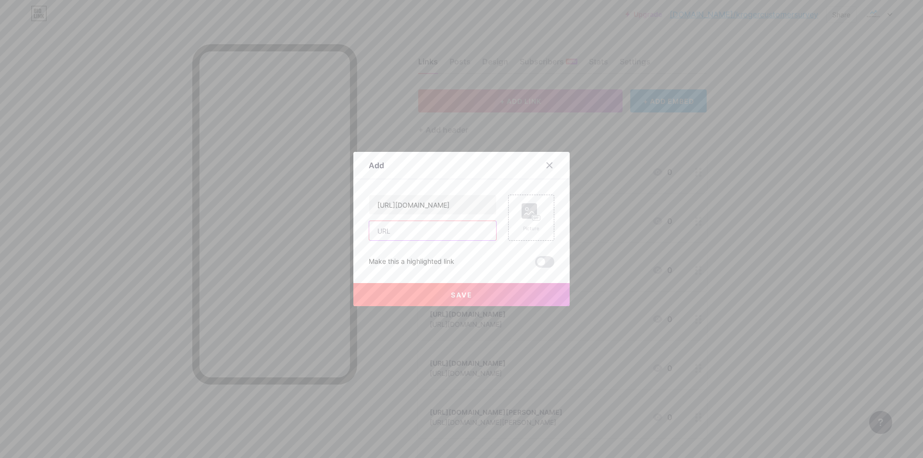
scroll to position [0, 0]
paste input "[URL][DOMAIN_NAME]"
type input "[URL][DOMAIN_NAME]"
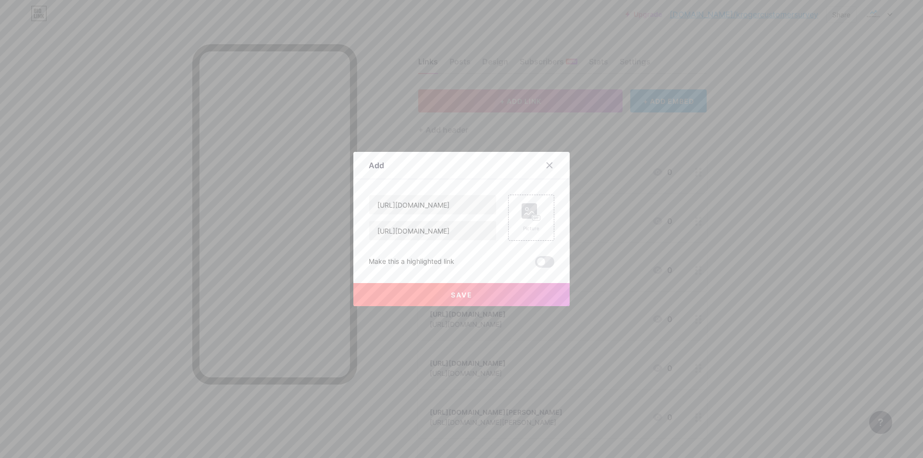
click at [421, 291] on button "Save" at bounding box center [462, 294] width 216 height 23
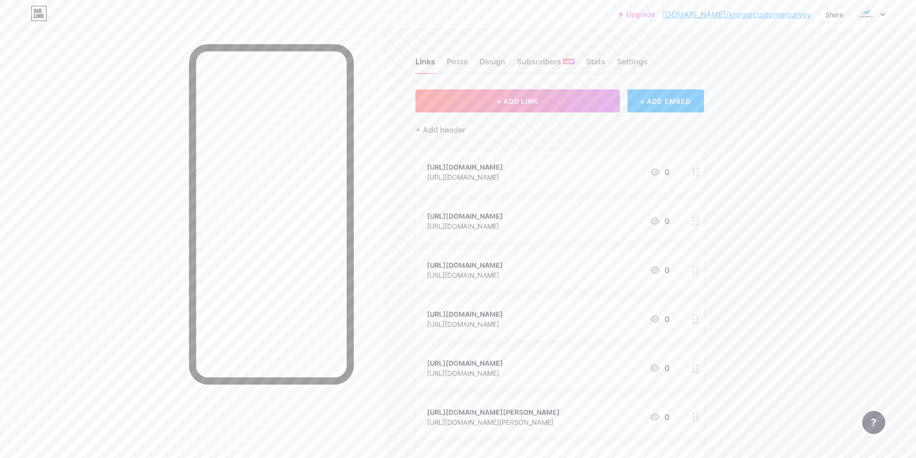
click at [525, 101] on span "+ ADD LINK" at bounding box center [517, 101] width 41 height 8
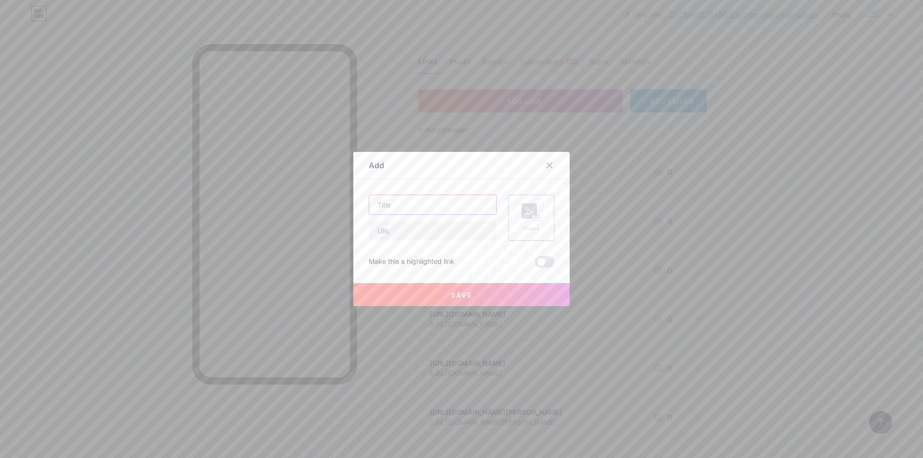
drag, startPoint x: 408, startPoint y: 196, endPoint x: 402, endPoint y: 217, distance: 22.1
click at [407, 197] on input "text" at bounding box center [432, 204] width 127 height 19
paste input "[URL][DOMAIN_NAME]"
type input "[URL][DOMAIN_NAME]"
paste input "[URL][DOMAIN_NAME]"
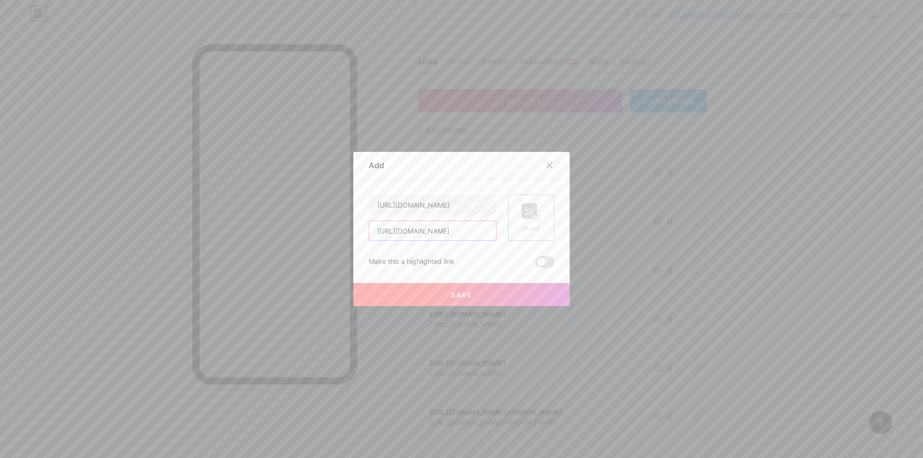
click at [388, 232] on input "[URL][DOMAIN_NAME]" at bounding box center [432, 230] width 127 height 19
type input "[URL][DOMAIN_NAME]"
click at [397, 298] on button "Save" at bounding box center [462, 294] width 216 height 23
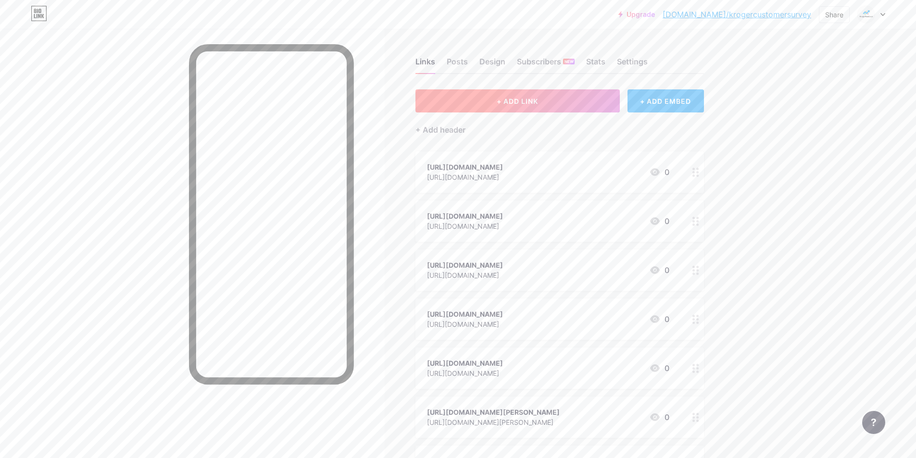
click at [521, 104] on span "+ ADD LINK" at bounding box center [517, 101] width 41 height 8
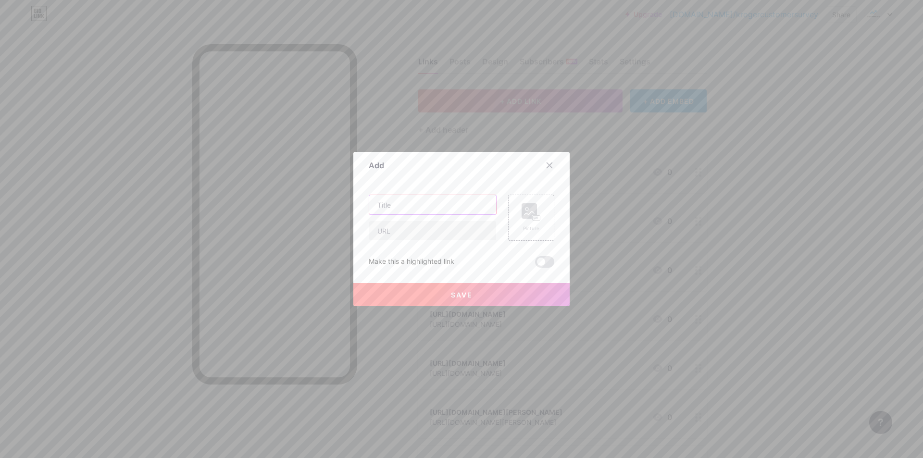
click at [404, 206] on input "text" at bounding box center [432, 204] width 127 height 19
paste input "[URL][DOMAIN_NAME]"
type input "[URL][DOMAIN_NAME]"
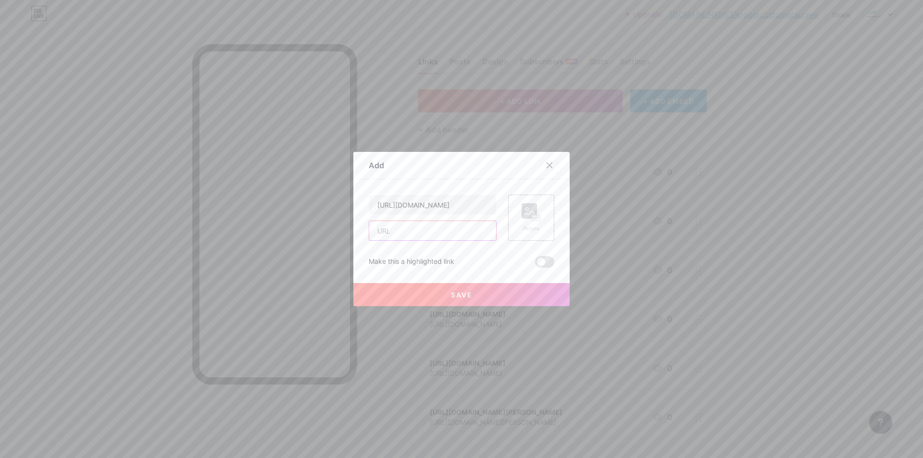
click at [396, 232] on input "text" at bounding box center [432, 230] width 127 height 19
paste input "[URL][DOMAIN_NAME]"
type input "[URL][DOMAIN_NAME]"
click at [430, 297] on button "Save" at bounding box center [462, 294] width 216 height 23
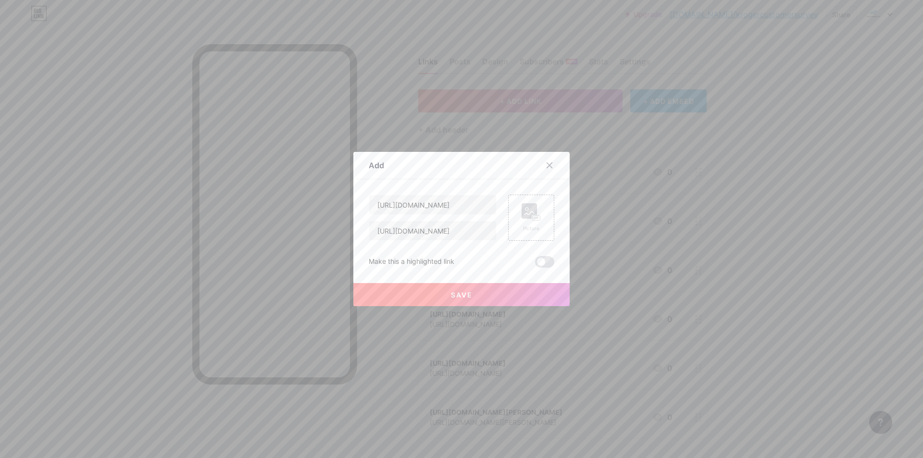
scroll to position [0, 0]
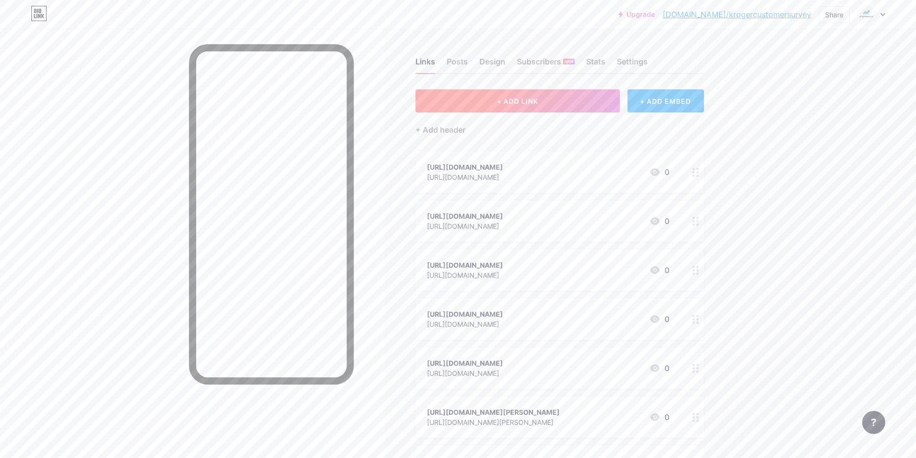
click at [511, 90] on button "+ ADD LINK" at bounding box center [518, 100] width 204 height 23
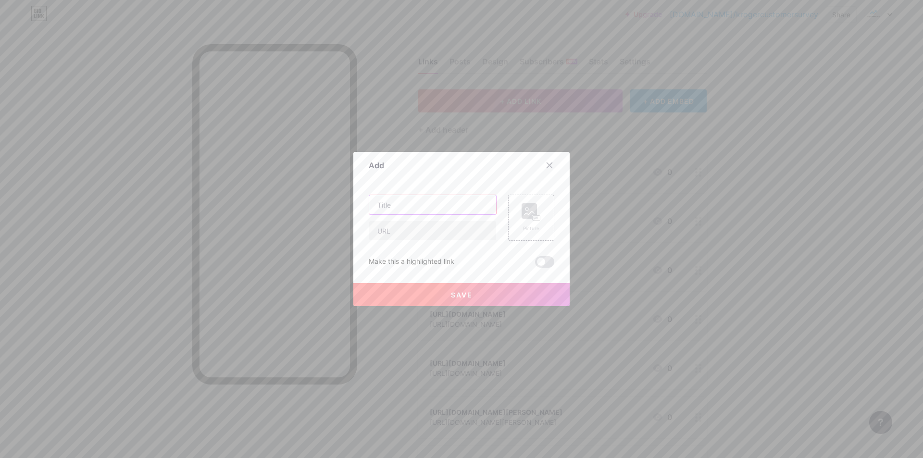
click at [379, 211] on input "text" at bounding box center [432, 204] width 127 height 19
paste input "[URL][DOMAIN_NAME]"
type input "[URL][DOMAIN_NAME]"
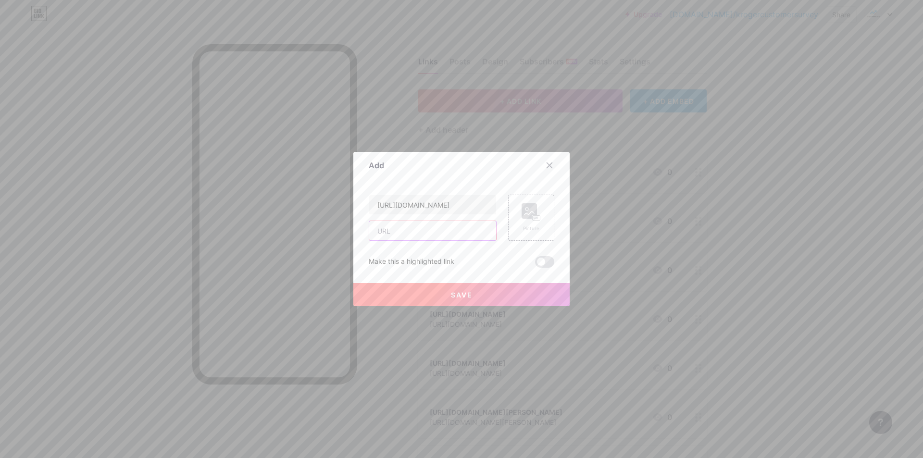
paste input "[URL][DOMAIN_NAME]"
click at [382, 232] on input "text" at bounding box center [432, 230] width 127 height 19
type input "[URL][DOMAIN_NAME]"
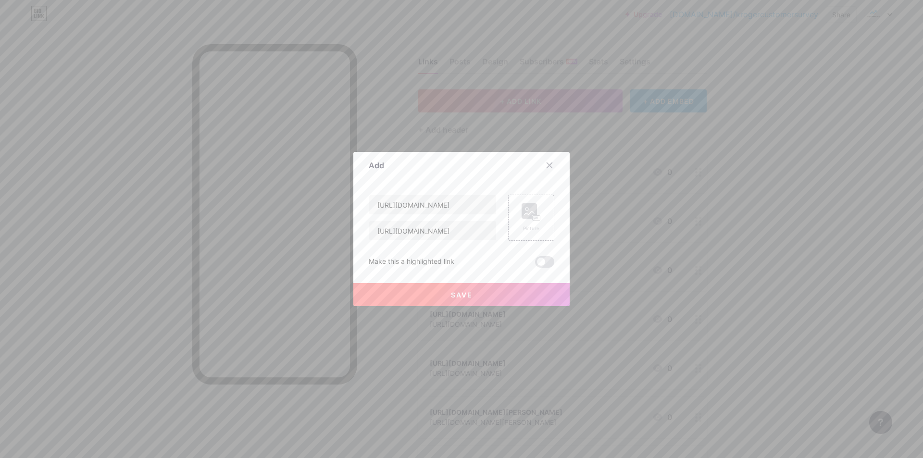
click at [418, 295] on button "Save" at bounding box center [462, 294] width 216 height 23
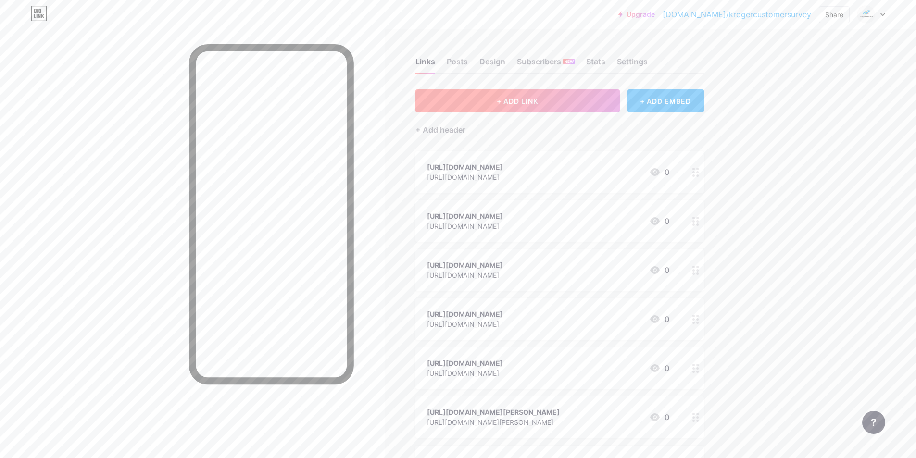
click at [519, 97] on span "+ ADD LINK" at bounding box center [517, 101] width 41 height 8
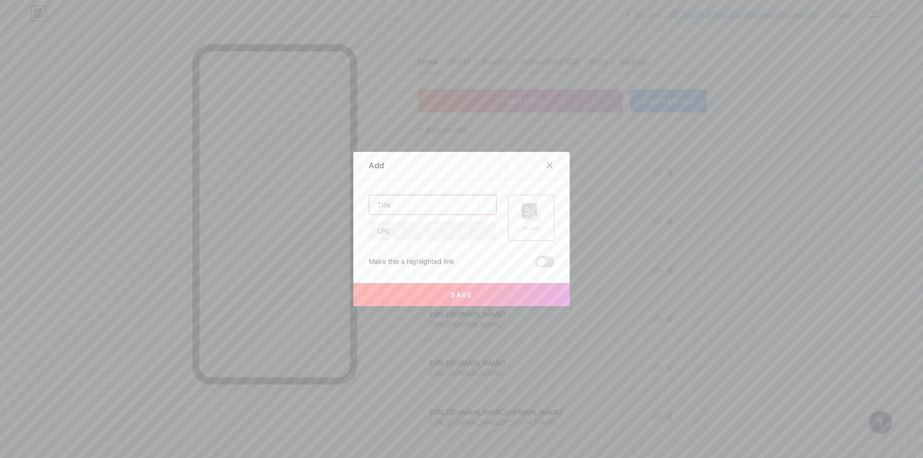
click at [409, 201] on input "text" at bounding box center [432, 204] width 127 height 19
paste input "[URL][DOMAIN_NAME]"
type input "[URL][DOMAIN_NAME]"
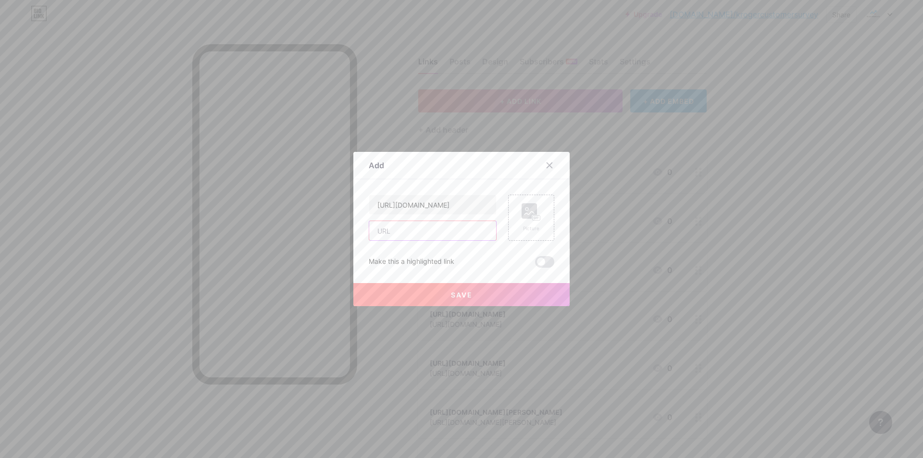
paste input "[URL][DOMAIN_NAME]"
click at [397, 234] on input "text" at bounding box center [432, 230] width 127 height 19
type input "[URL][DOMAIN_NAME]"
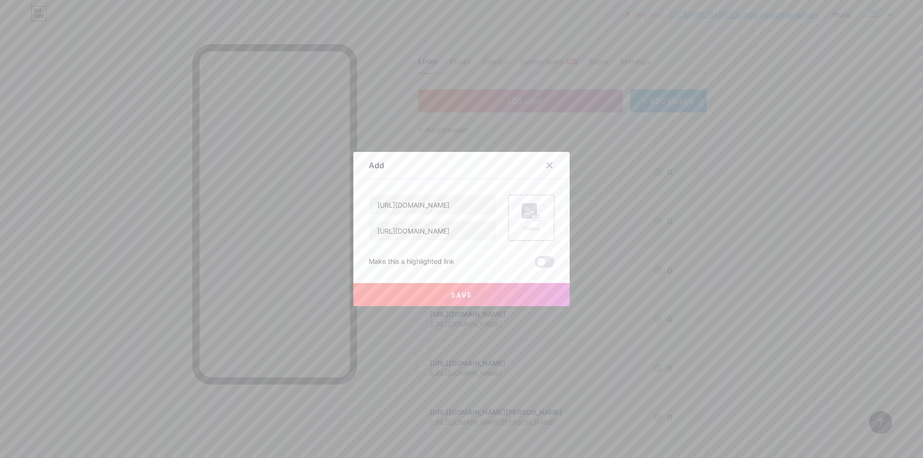
click at [415, 305] on button "Save" at bounding box center [462, 294] width 216 height 23
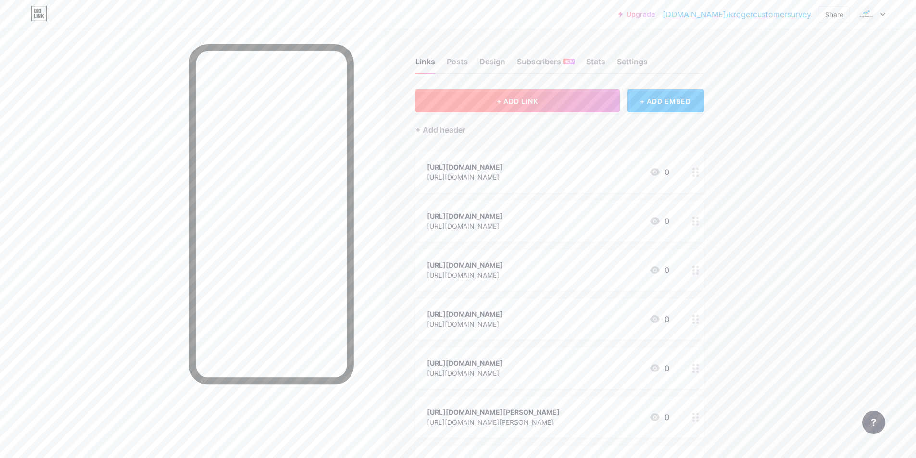
click at [531, 101] on span "+ ADD LINK" at bounding box center [517, 101] width 41 height 8
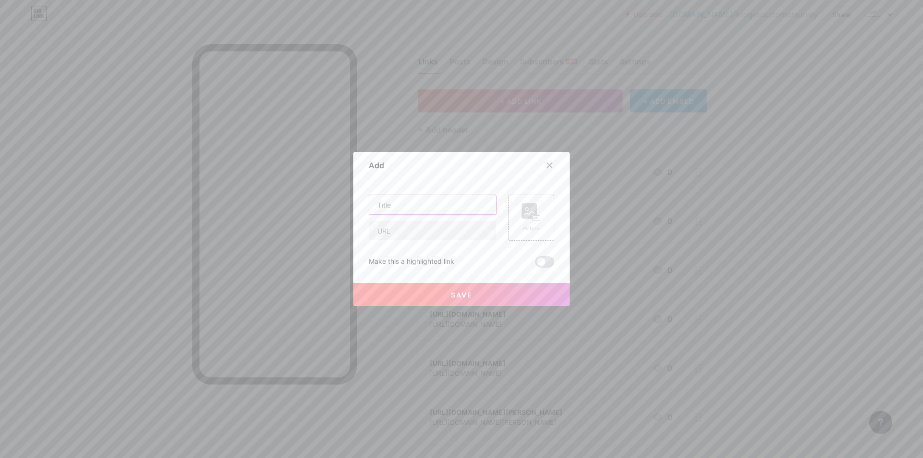
click at [410, 205] on input "text" at bounding box center [432, 204] width 127 height 19
paste input "[URL][DOMAIN_NAME]"
type input "[URL][DOMAIN_NAME]"
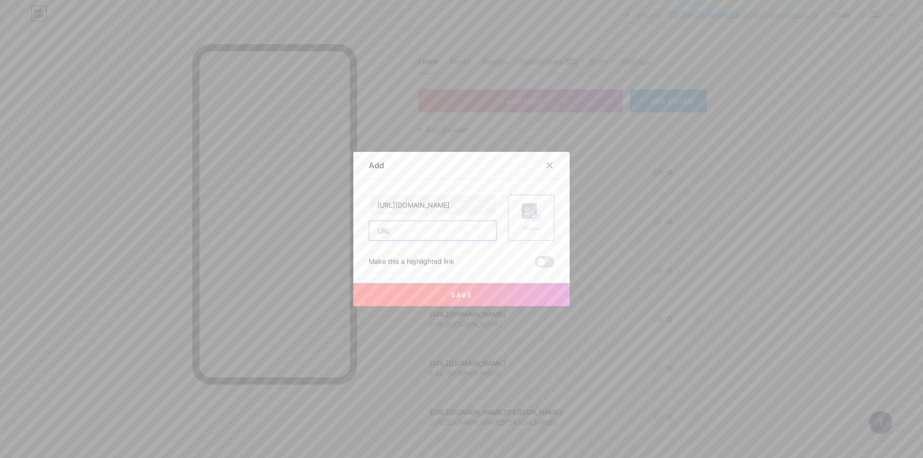
click at [393, 230] on input "text" at bounding box center [432, 230] width 127 height 19
paste input "[URL][DOMAIN_NAME]"
type input "[URL][DOMAIN_NAME]"
click at [432, 296] on button "Save" at bounding box center [462, 294] width 216 height 23
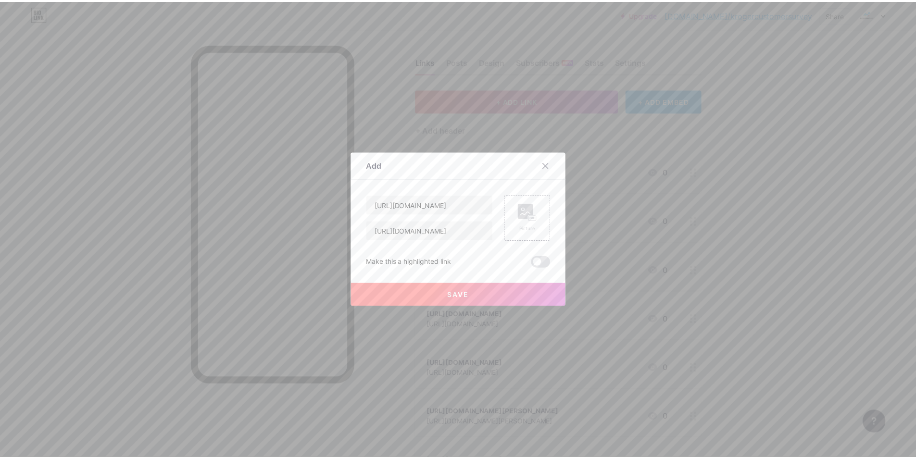
scroll to position [0, 0]
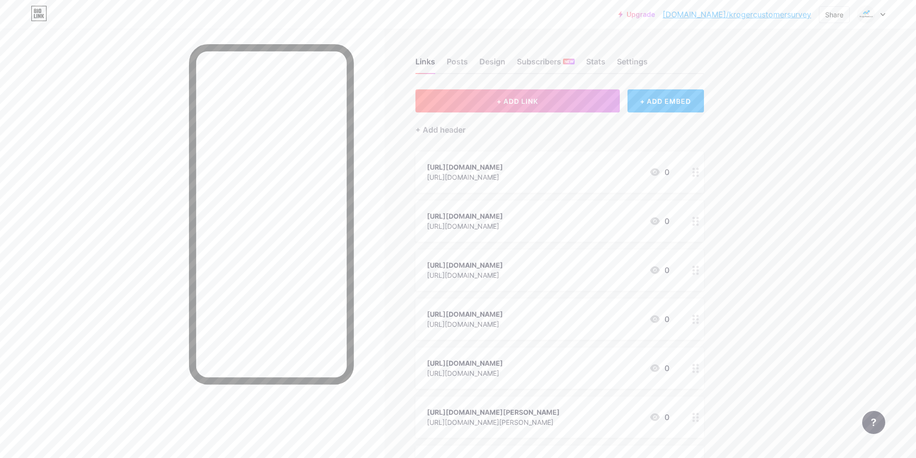
click at [769, 13] on link "[DOMAIN_NAME]/krogercustomersurvey" at bounding box center [737, 15] width 149 height 12
